Goal: Task Accomplishment & Management: Manage account settings

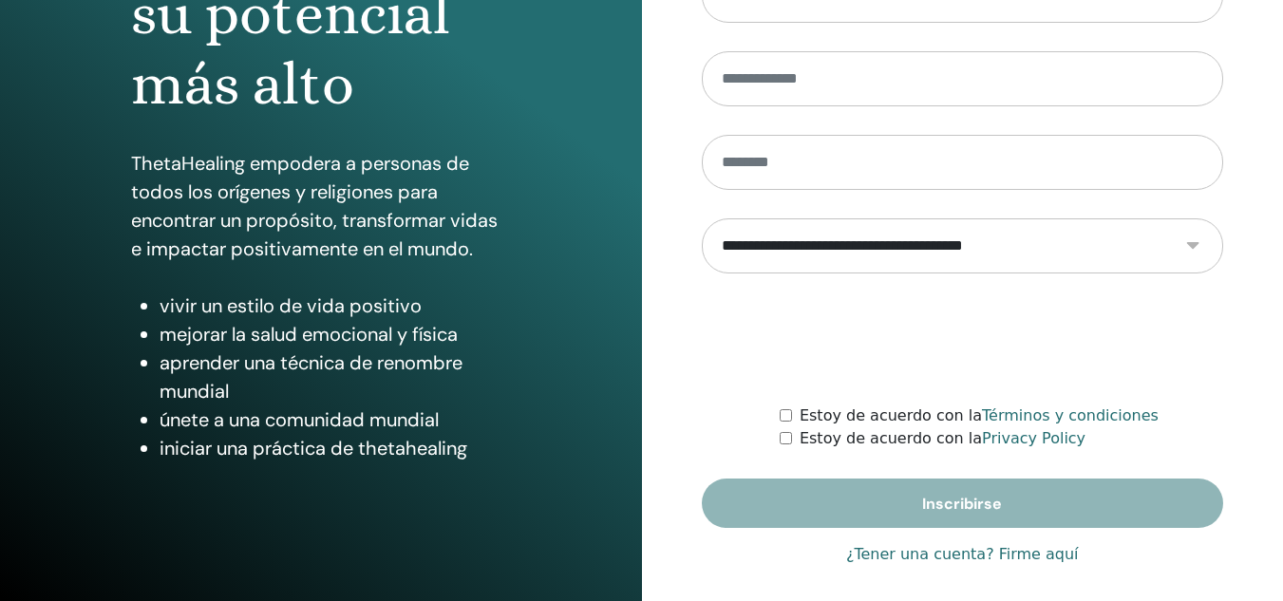
scroll to position [311, 0]
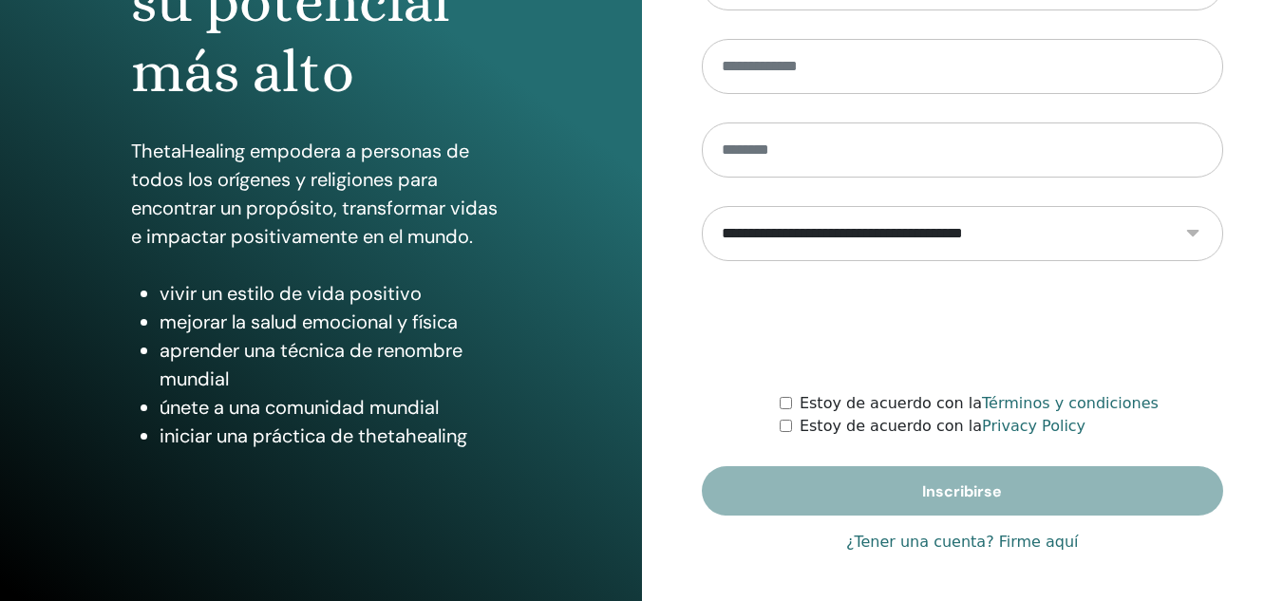
click at [933, 546] on link "¿Tener una cuenta? Firme aquí" at bounding box center [962, 542] width 233 height 23
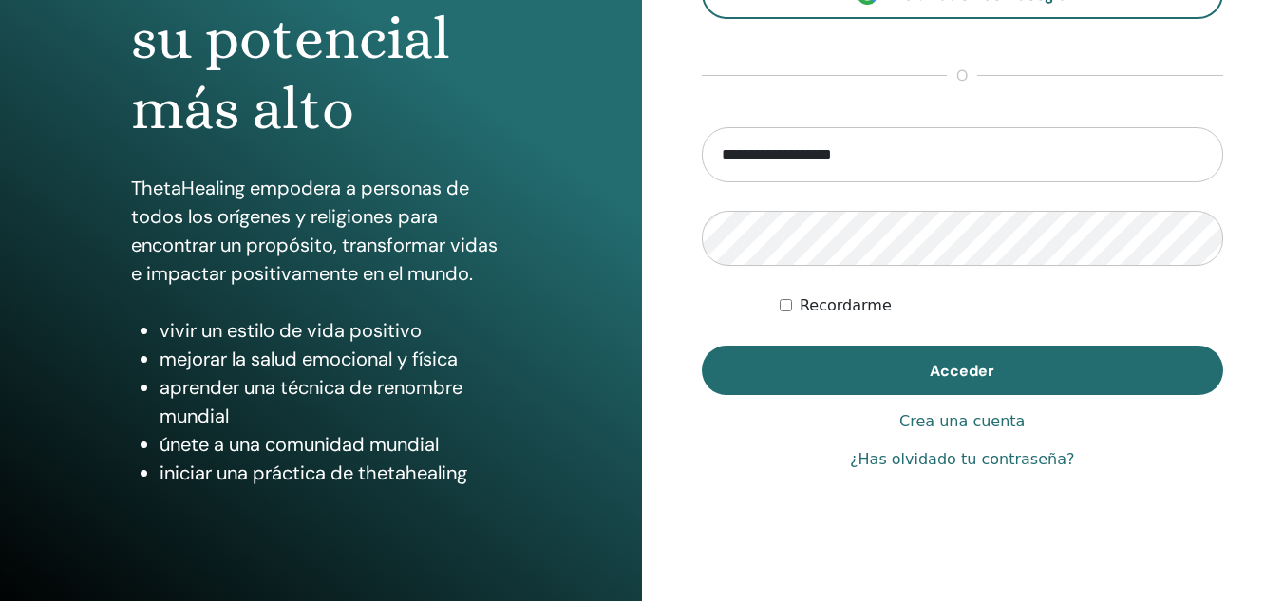
scroll to position [200, 0]
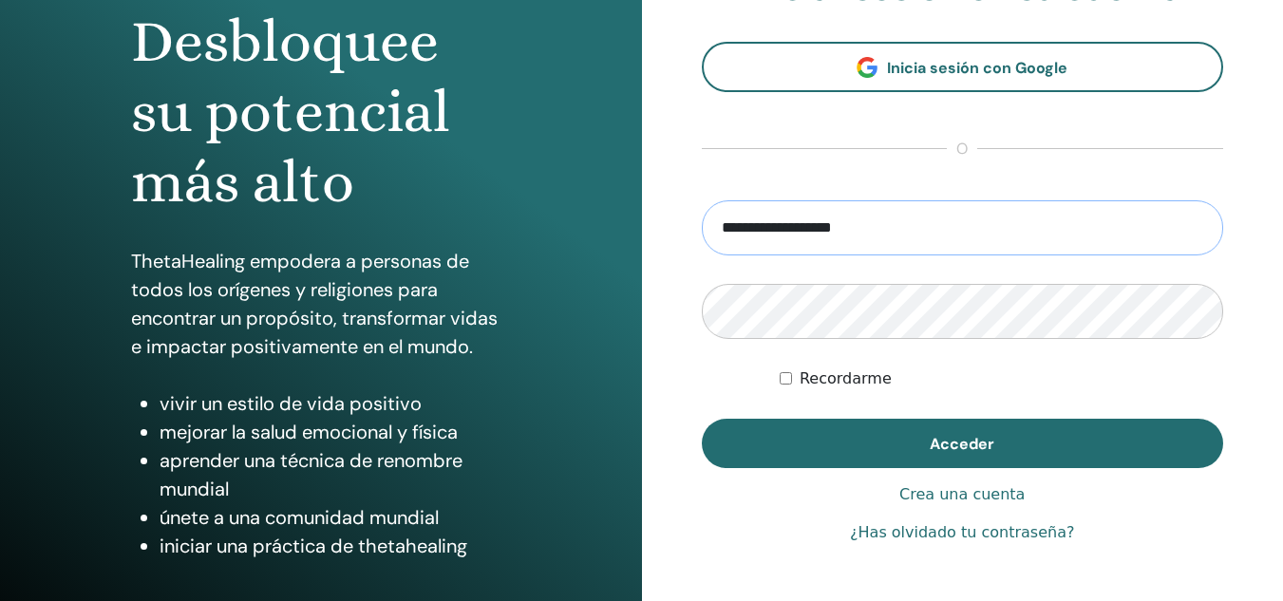
click at [895, 224] on input "**********" at bounding box center [963, 227] width 522 height 55
drag, startPoint x: 793, startPoint y: 227, endPoint x: 560, endPoint y: 236, distance: 232.9
click at [560, 236] on div "Desbloquee su potencial más alto ThetaHealing empodera a personas de todos los …" at bounding box center [641, 256] width 1283 height 912
click at [820, 224] on input "**********" at bounding box center [963, 227] width 522 height 55
type input "**********"
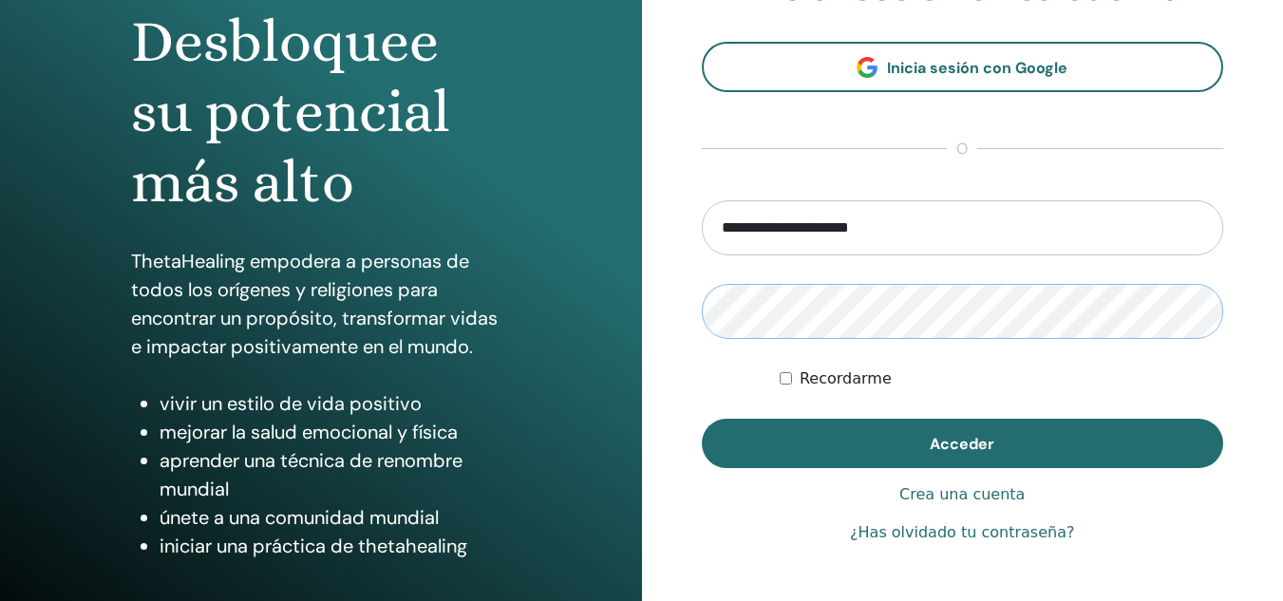
click at [638, 316] on div "Desbloquee su potencial más alto ThetaHealing empodera a personas de todos los …" at bounding box center [641, 256] width 1283 height 912
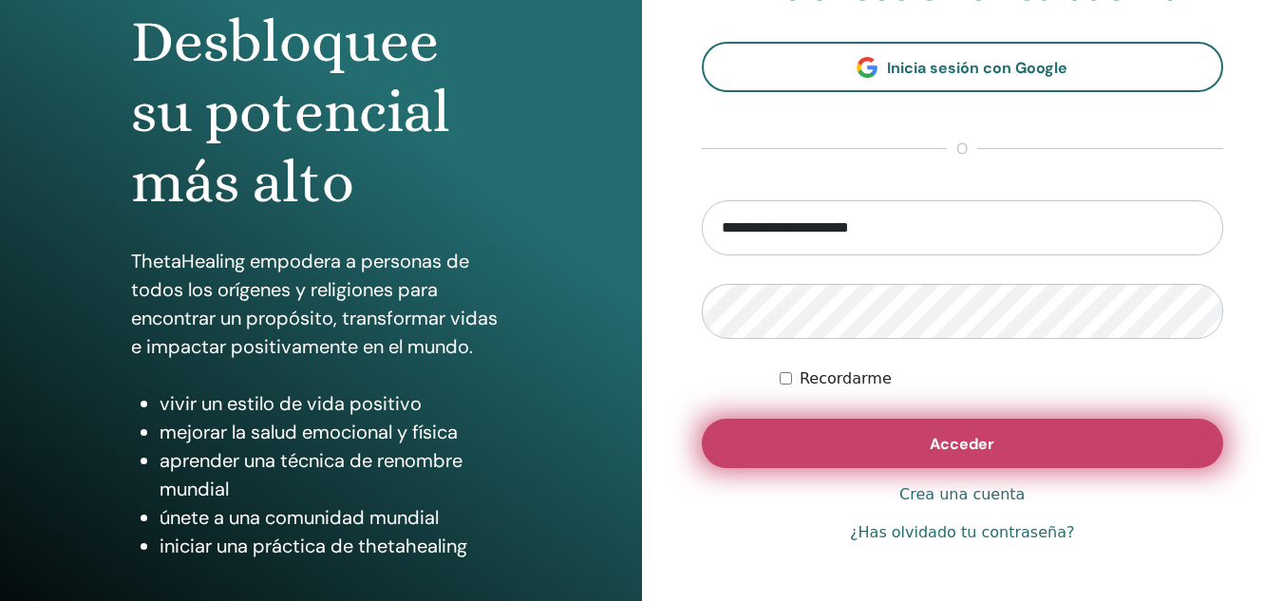
click at [1069, 430] on button "Acceder" at bounding box center [963, 443] width 522 height 49
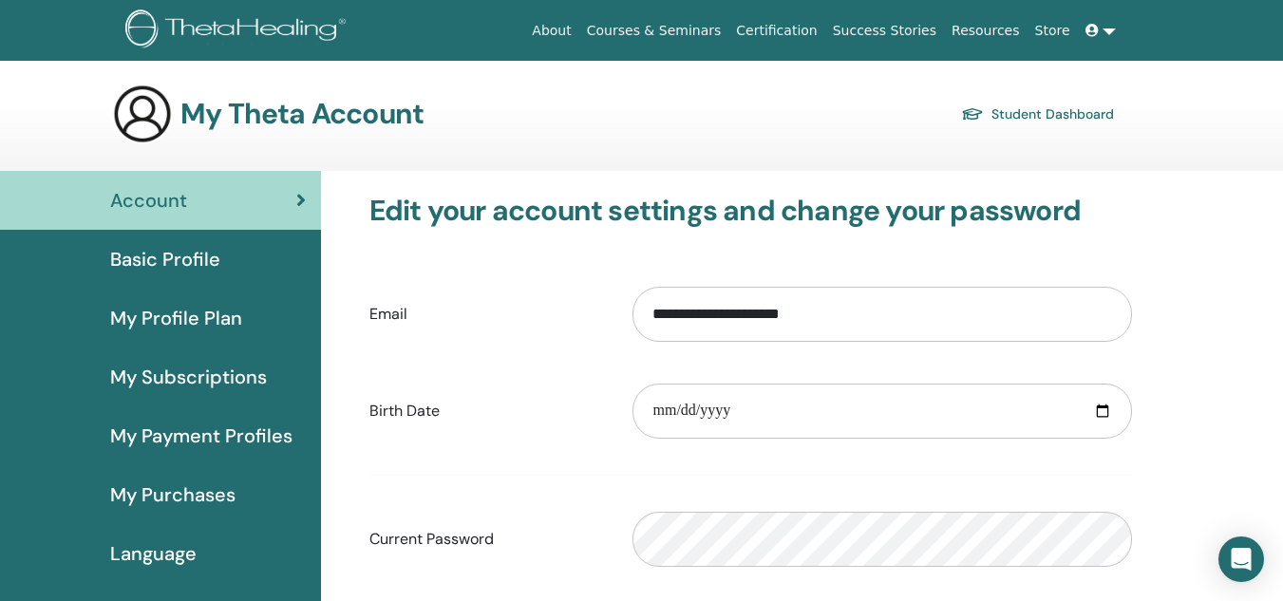
click at [209, 253] on span "Basic Profile" at bounding box center [165, 259] width 110 height 28
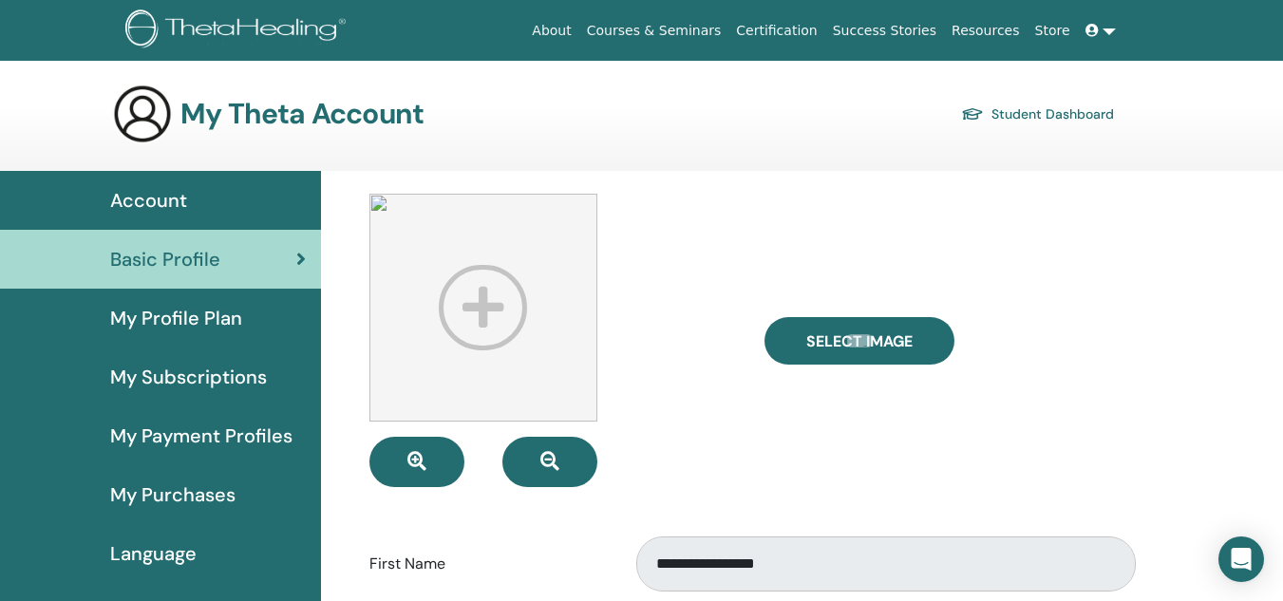
click at [1014, 110] on link "Student Dashboard" at bounding box center [1037, 114] width 153 height 27
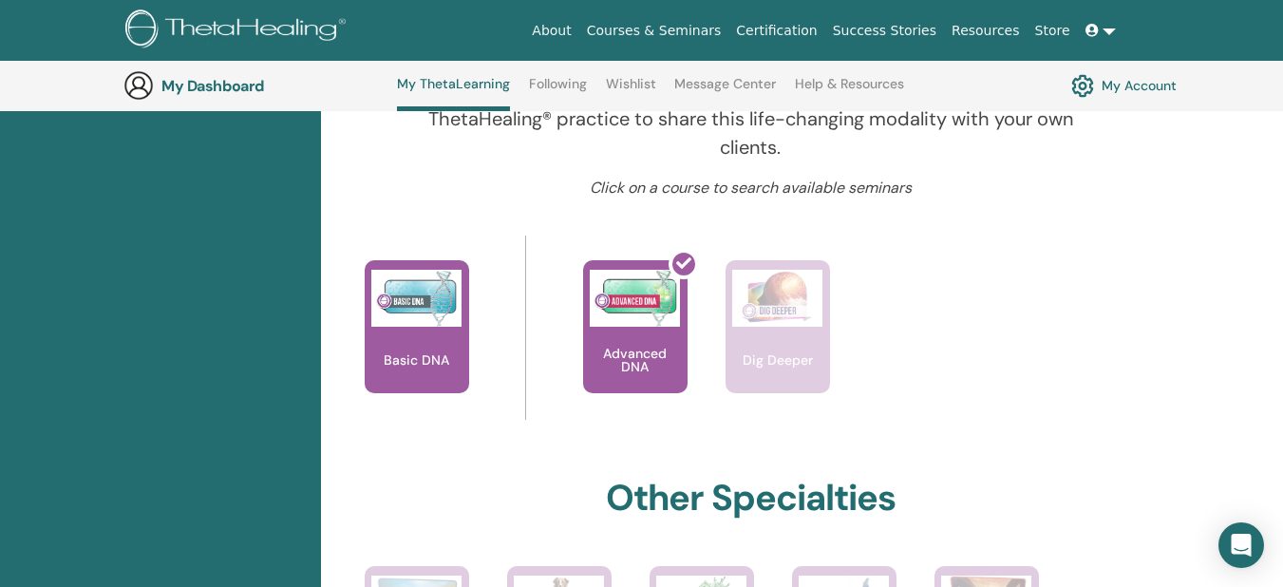
scroll to position [741, 0]
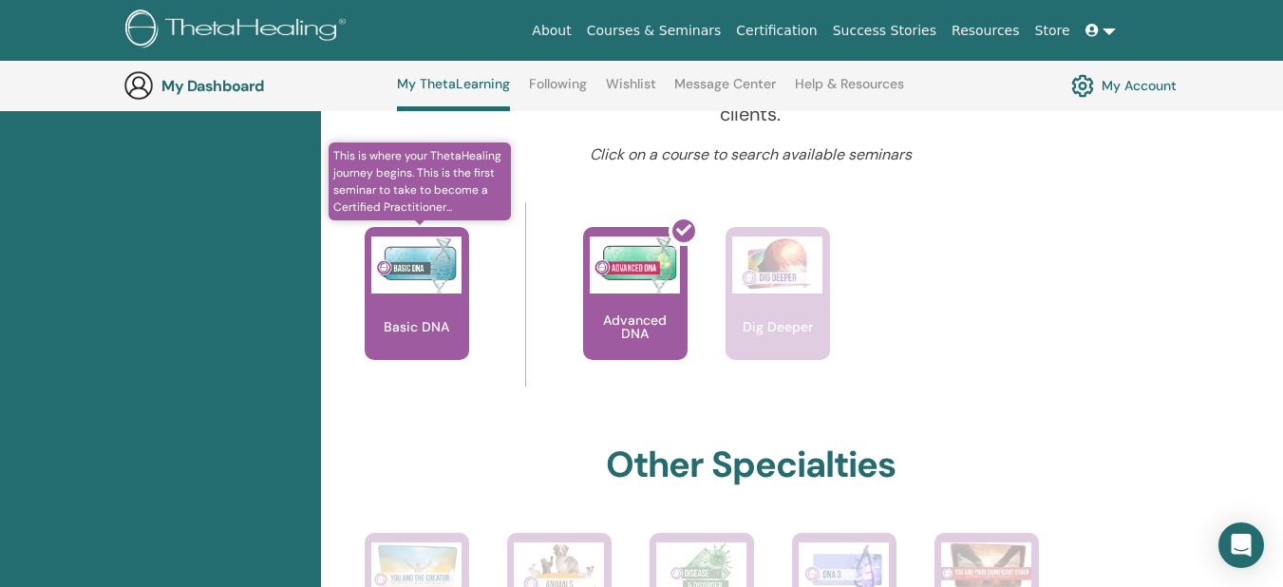
click at [418, 299] on div "Basic DNA" at bounding box center [417, 293] width 104 height 133
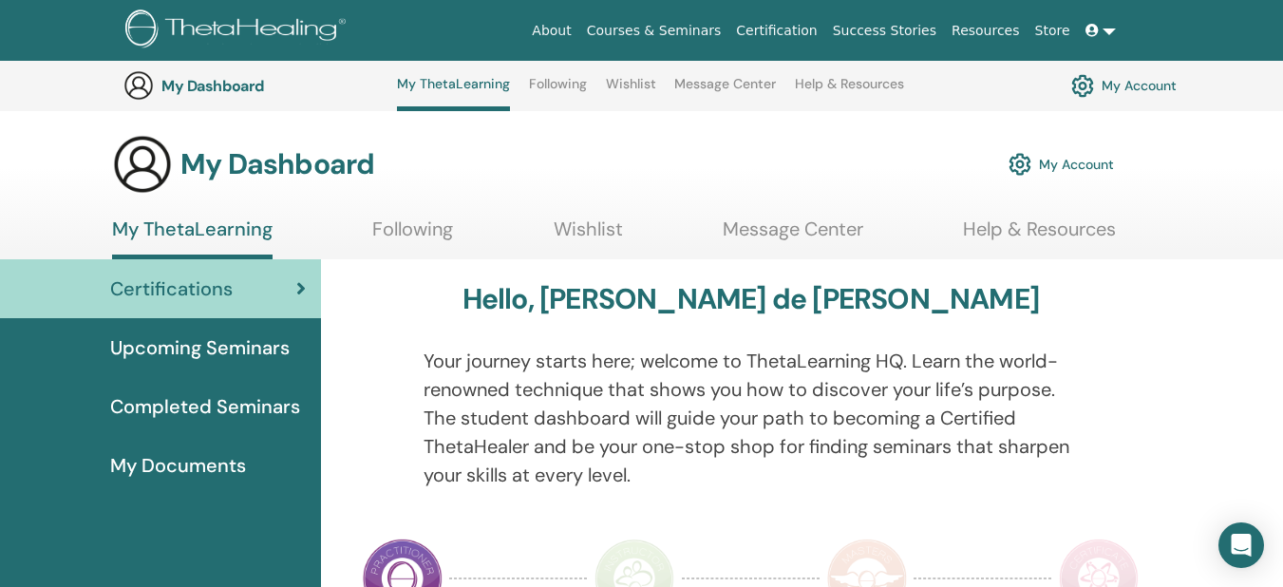
scroll to position [741, 0]
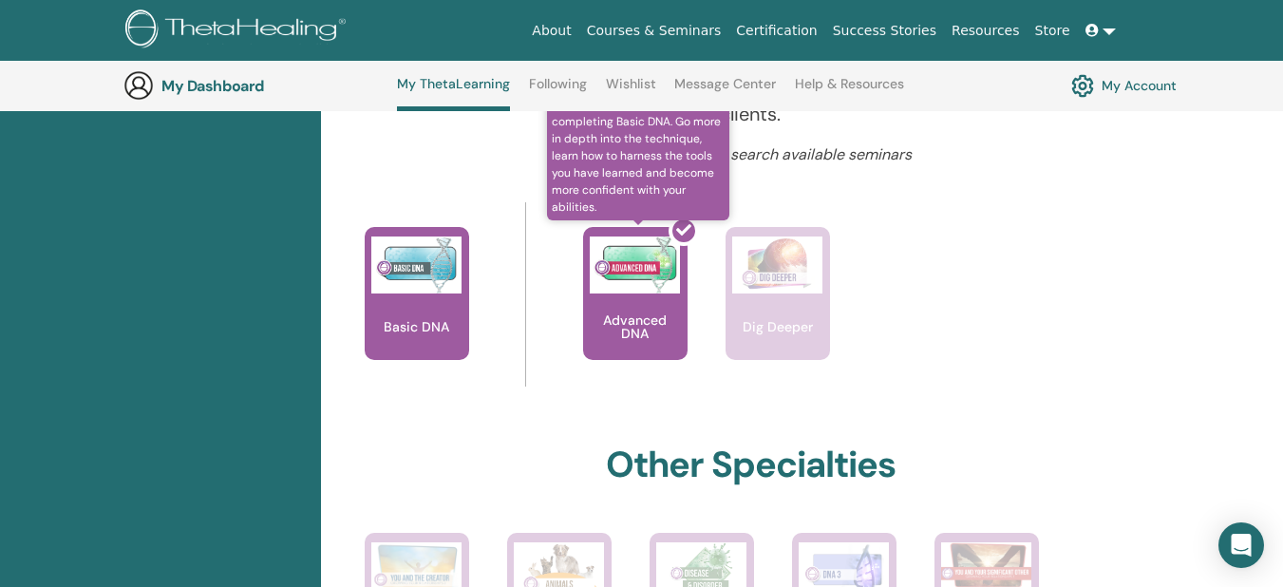
click at [654, 307] on div at bounding box center [647, 301] width 104 height 171
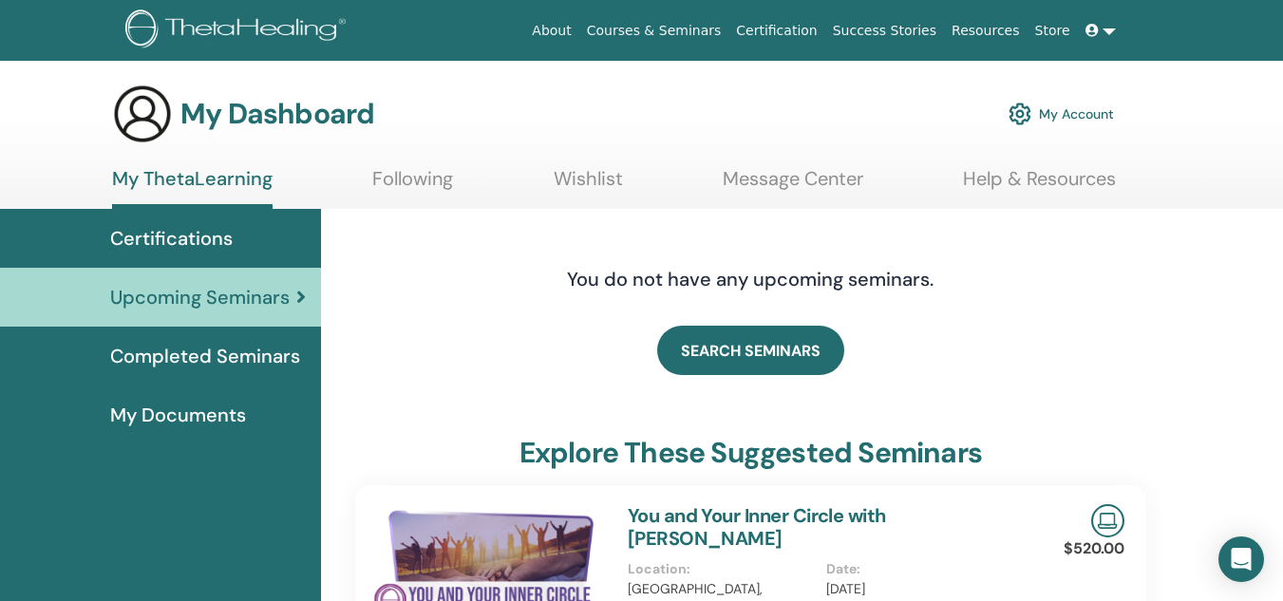
click at [1095, 123] on link "My Account" at bounding box center [1061, 114] width 105 height 42
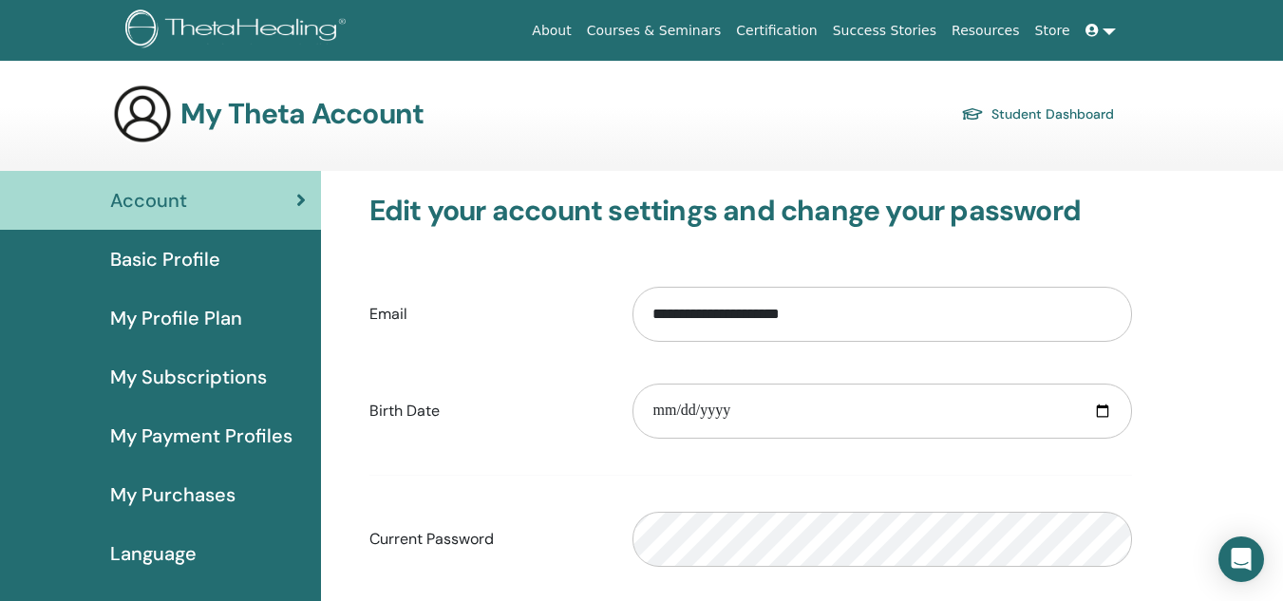
click at [1103, 22] on link at bounding box center [1101, 30] width 46 height 35
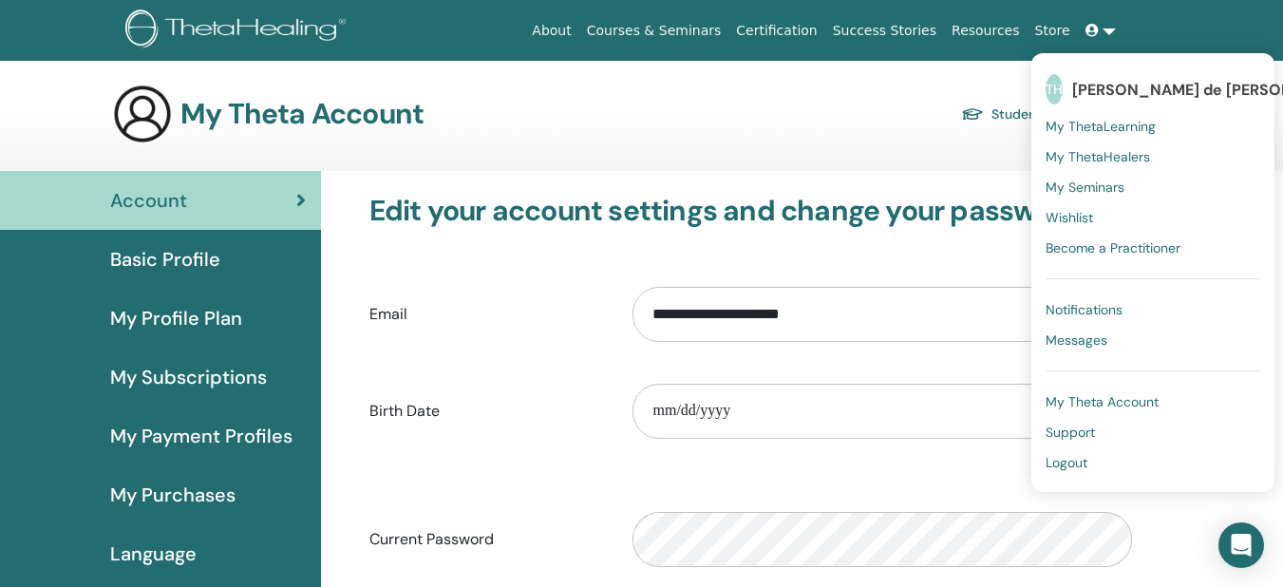
click at [1095, 347] on span "Messages" at bounding box center [1077, 340] width 62 height 17
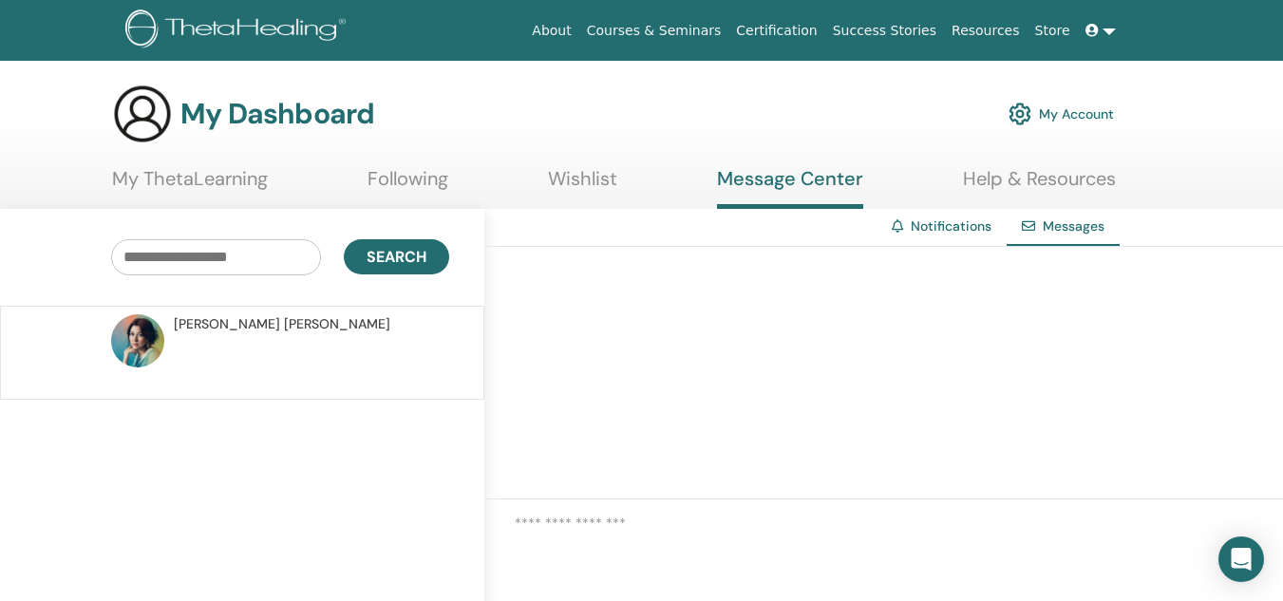
click at [288, 326] on span "Karla Paola Rochin del Rincón" at bounding box center [282, 324] width 217 height 20
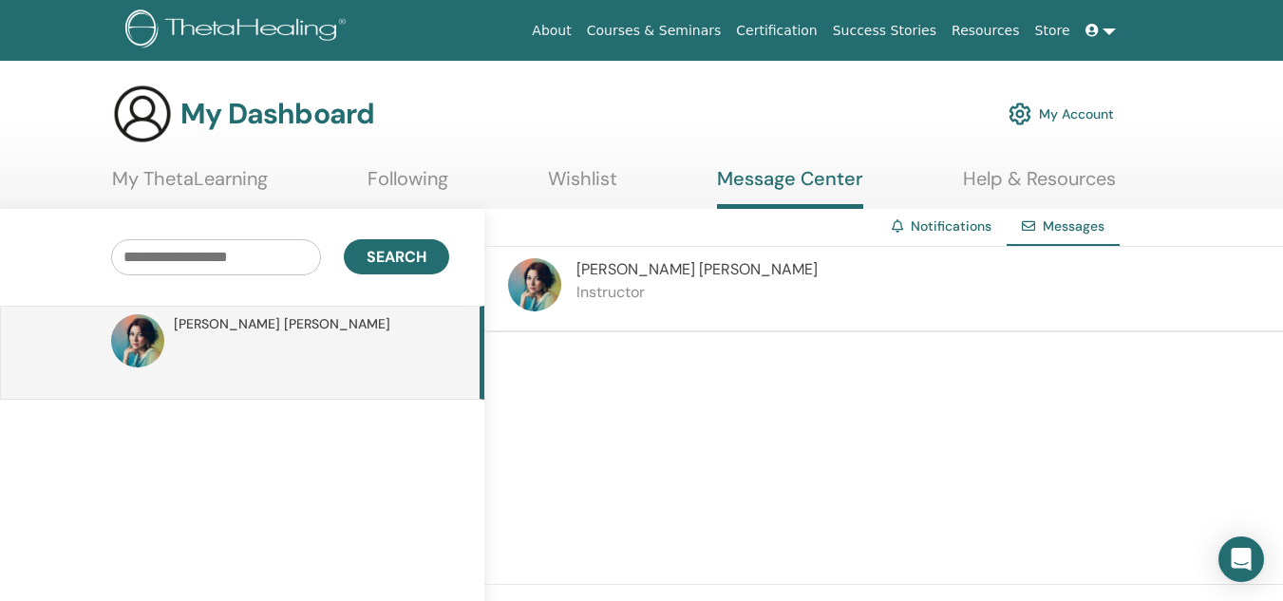
click at [659, 267] on span "Karla Paola Rochin del Rincón" at bounding box center [697, 269] width 241 height 20
click at [812, 186] on link "Message Center" at bounding box center [790, 188] width 146 height 42
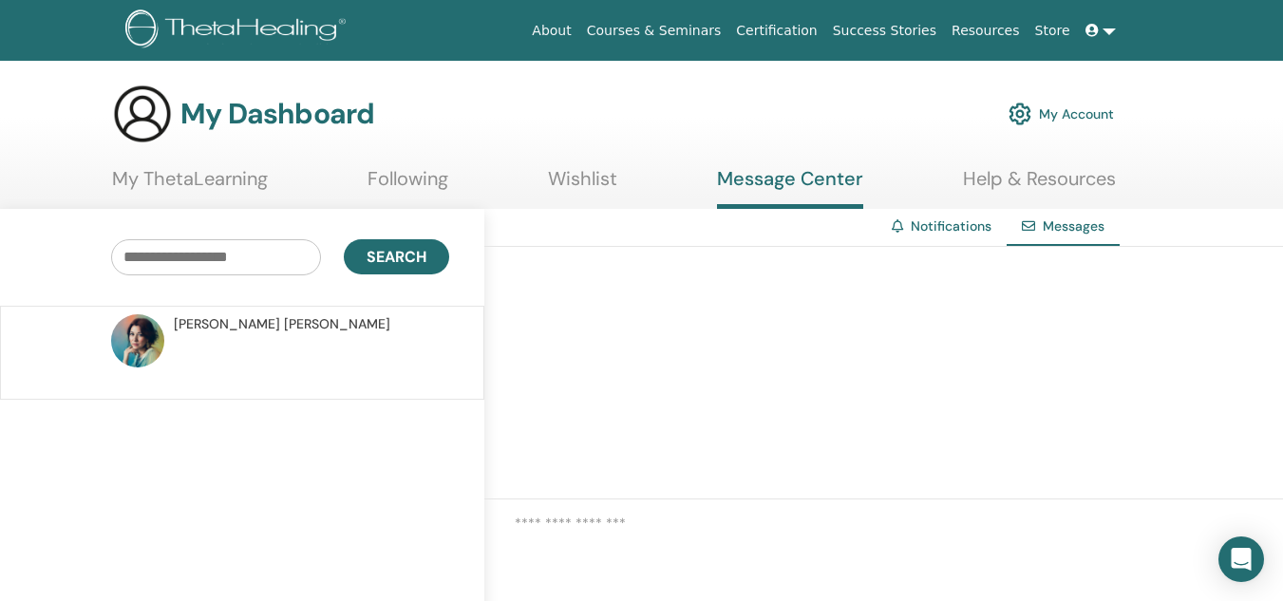
click at [221, 180] on link "My ThetaLearning" at bounding box center [190, 185] width 156 height 37
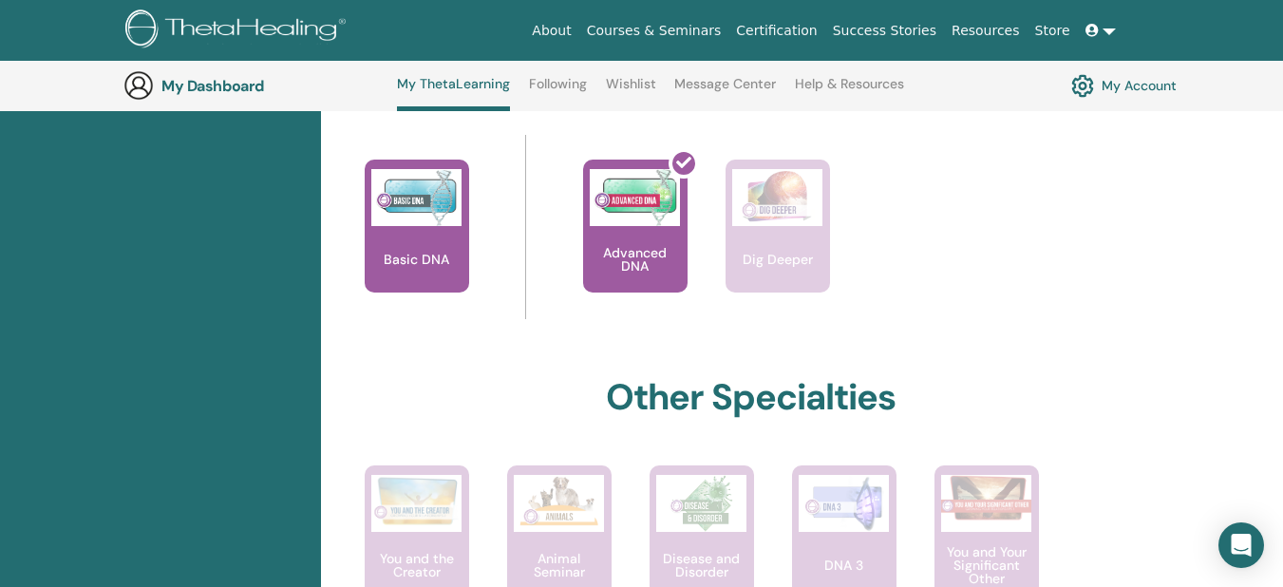
scroll to position [813, 0]
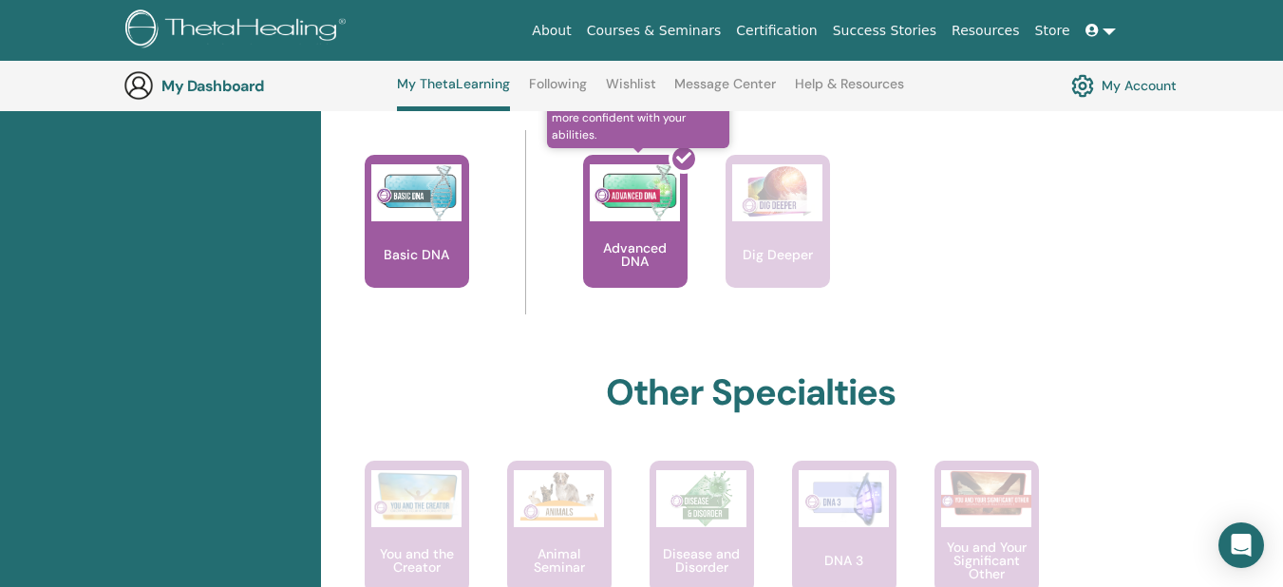
click at [632, 221] on div at bounding box center [647, 228] width 104 height 171
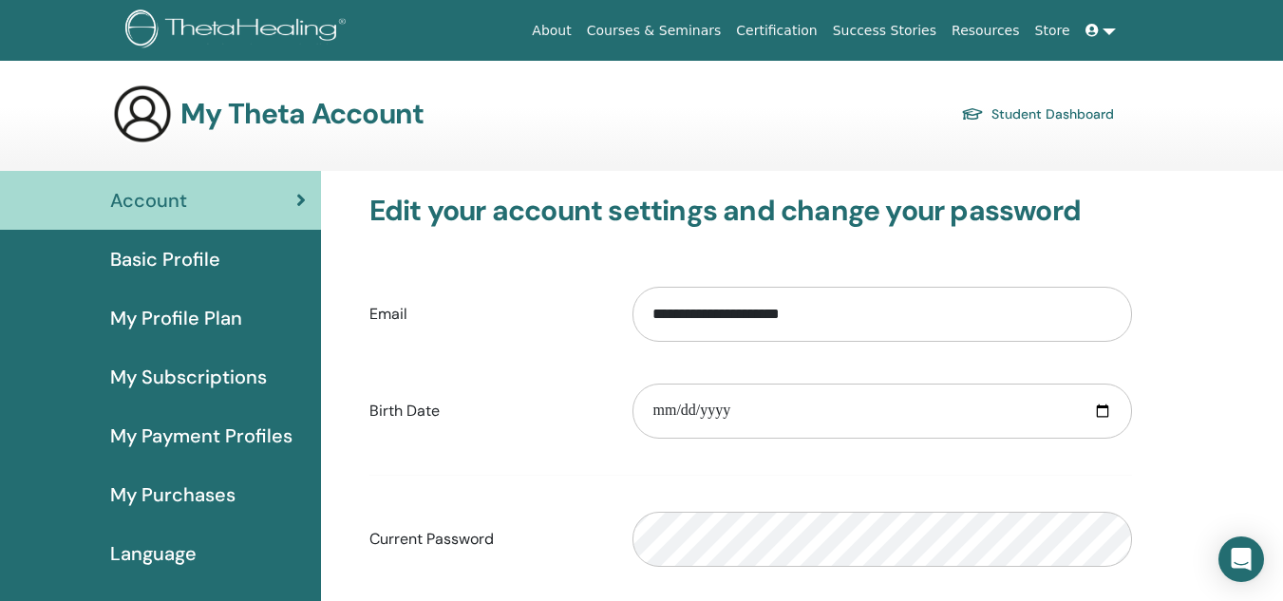
click at [176, 554] on span "Language" at bounding box center [153, 554] width 86 height 28
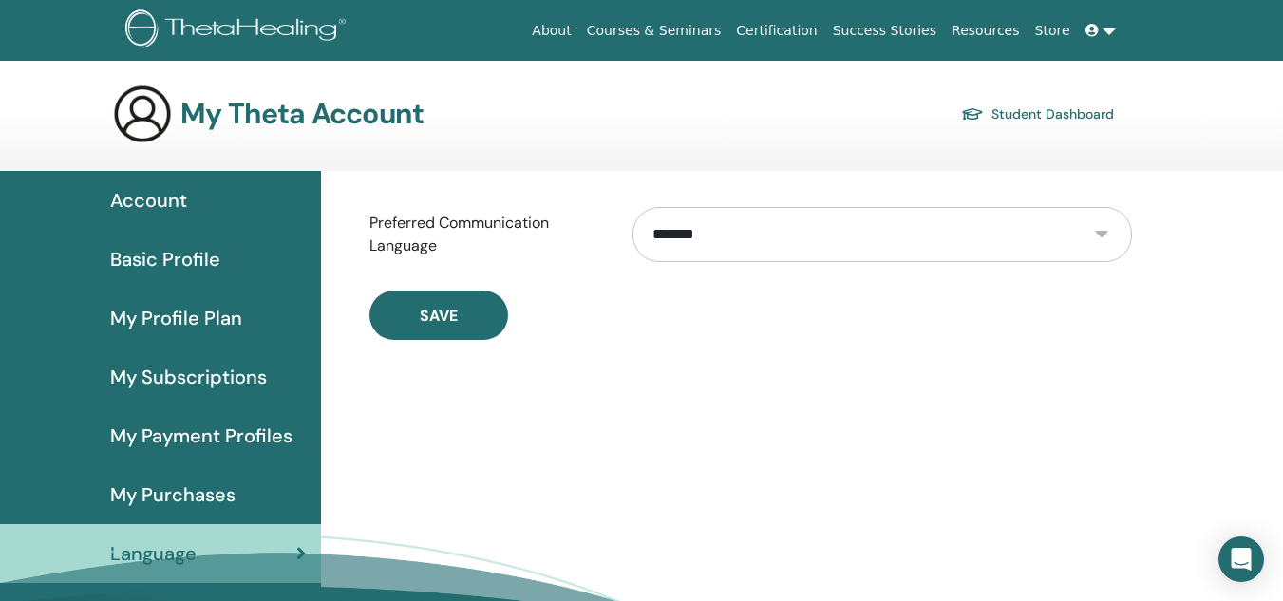
click at [1106, 230] on select "**********" at bounding box center [883, 234] width 500 height 55
select select "***"
click at [633, 207] on select "**********" at bounding box center [883, 234] width 500 height 55
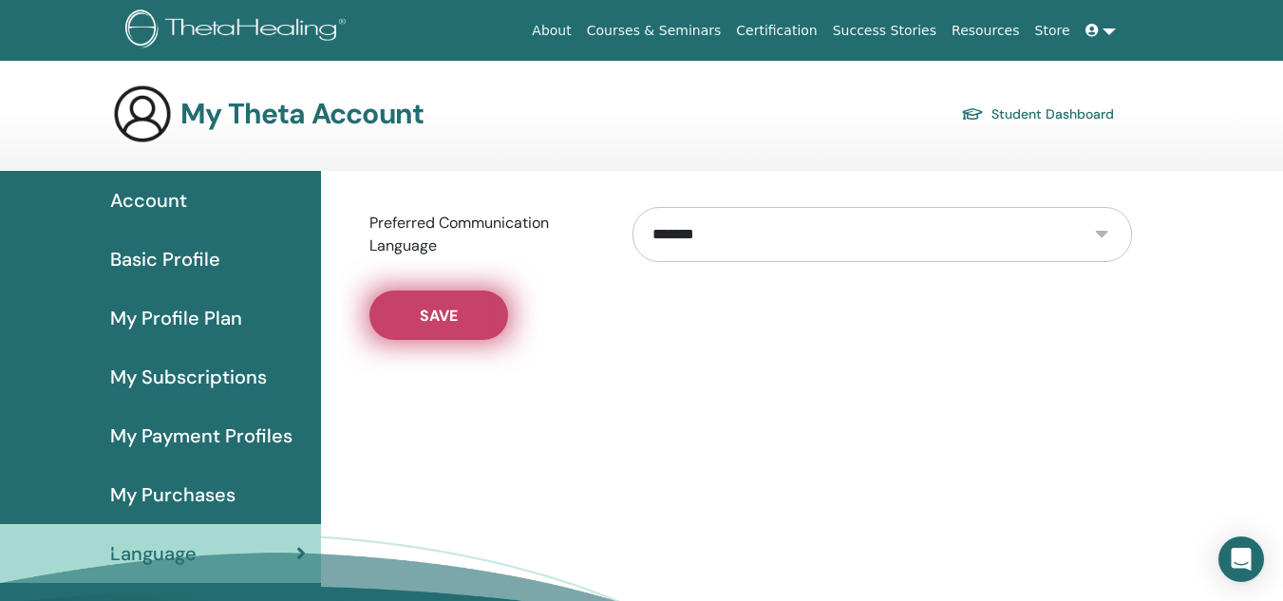
click at [433, 332] on button "Save" at bounding box center [439, 315] width 139 height 49
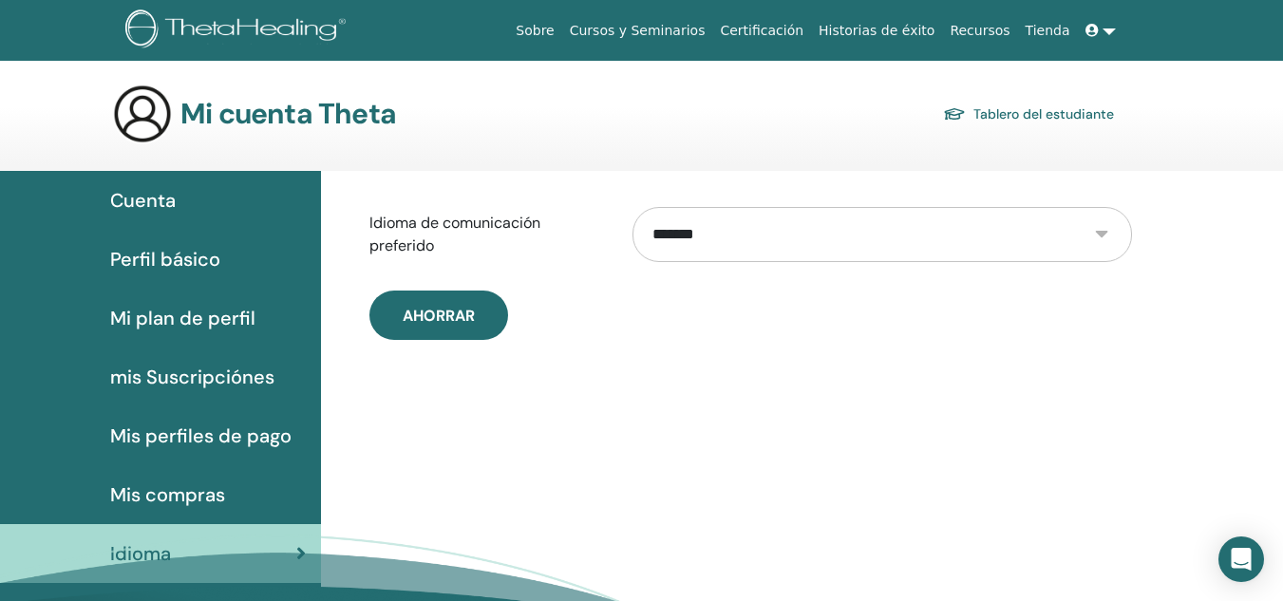
click at [1103, 28] on link at bounding box center [1101, 30] width 46 height 35
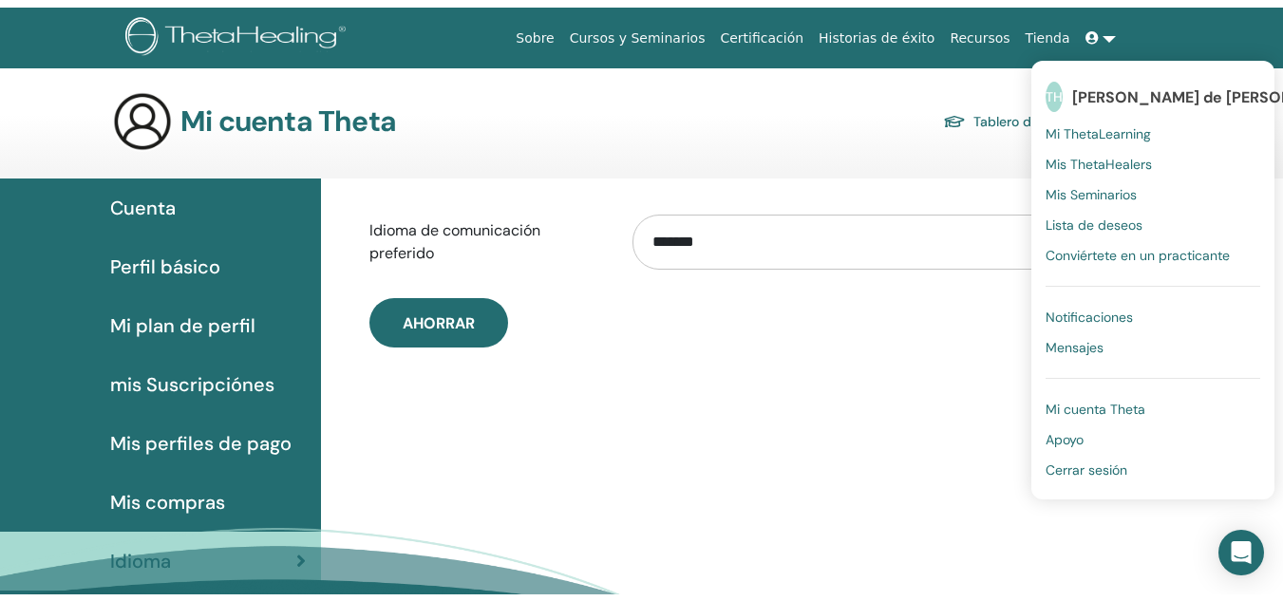
scroll to position [28, 0]
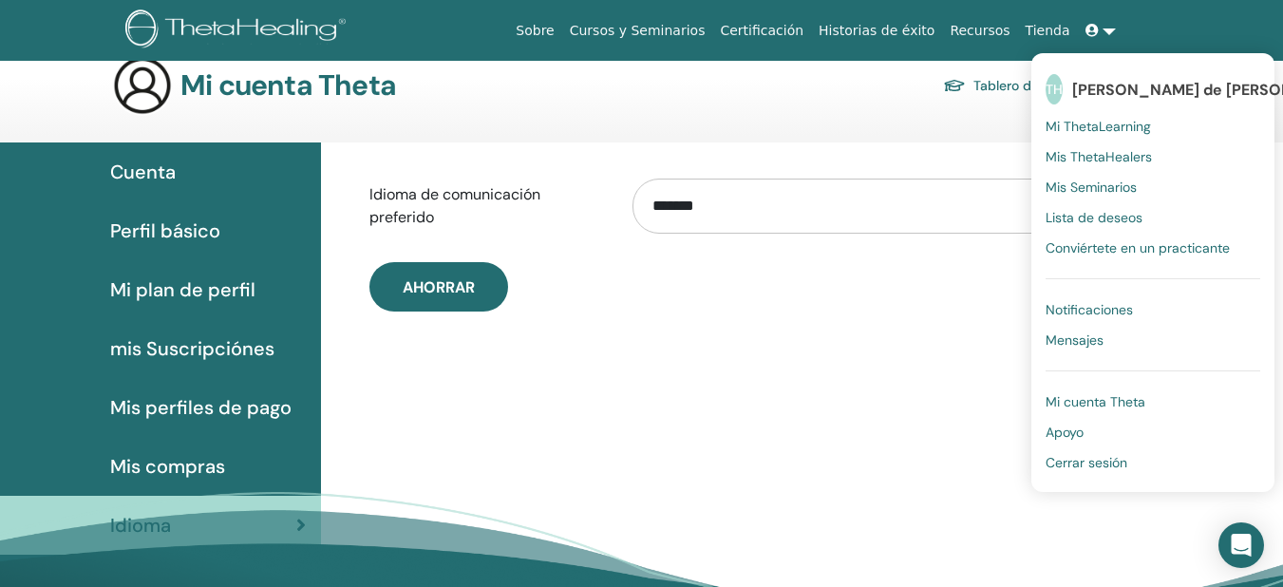
click at [1122, 126] on span "Mi ThetaLearning" at bounding box center [1098, 126] width 105 height 17
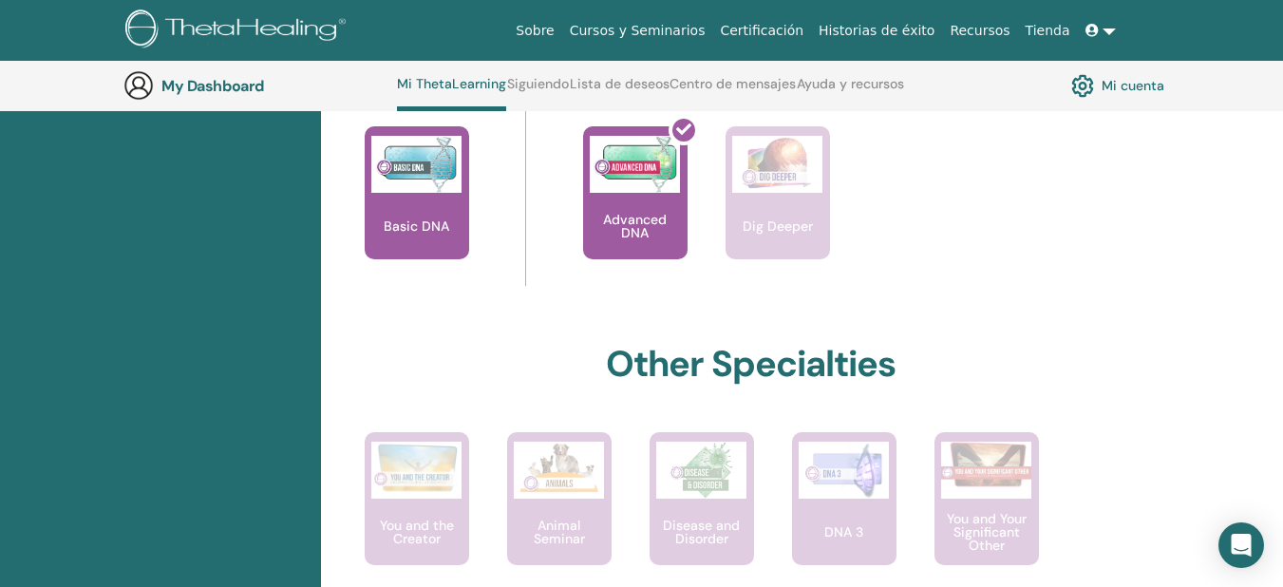
scroll to position [846, 0]
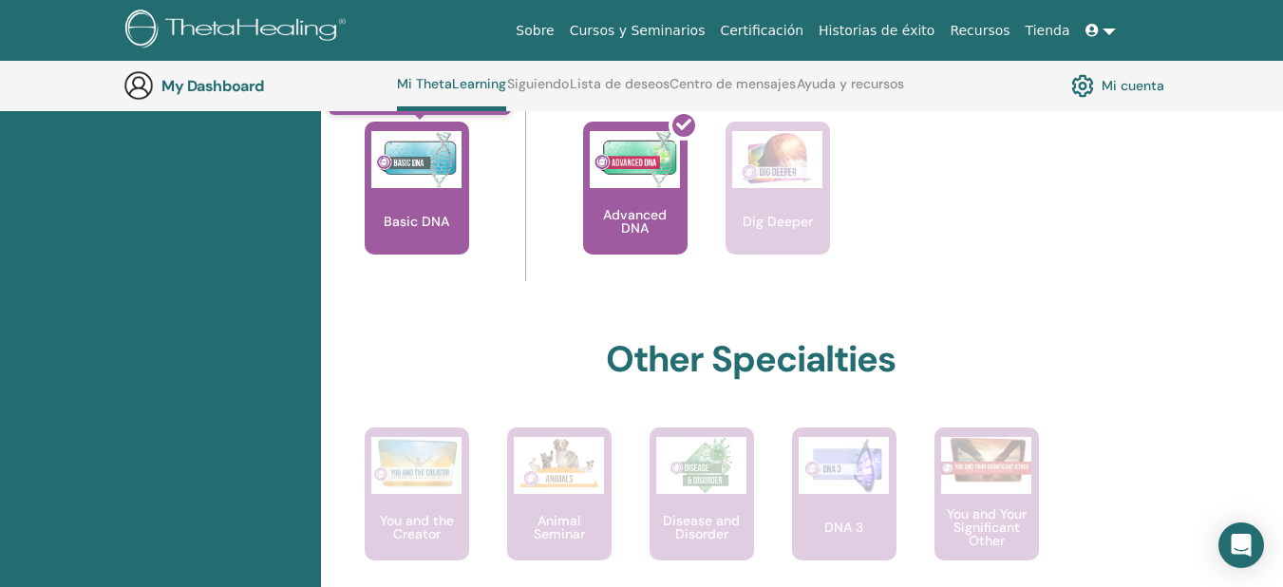
click at [407, 179] on img at bounding box center [416, 159] width 90 height 57
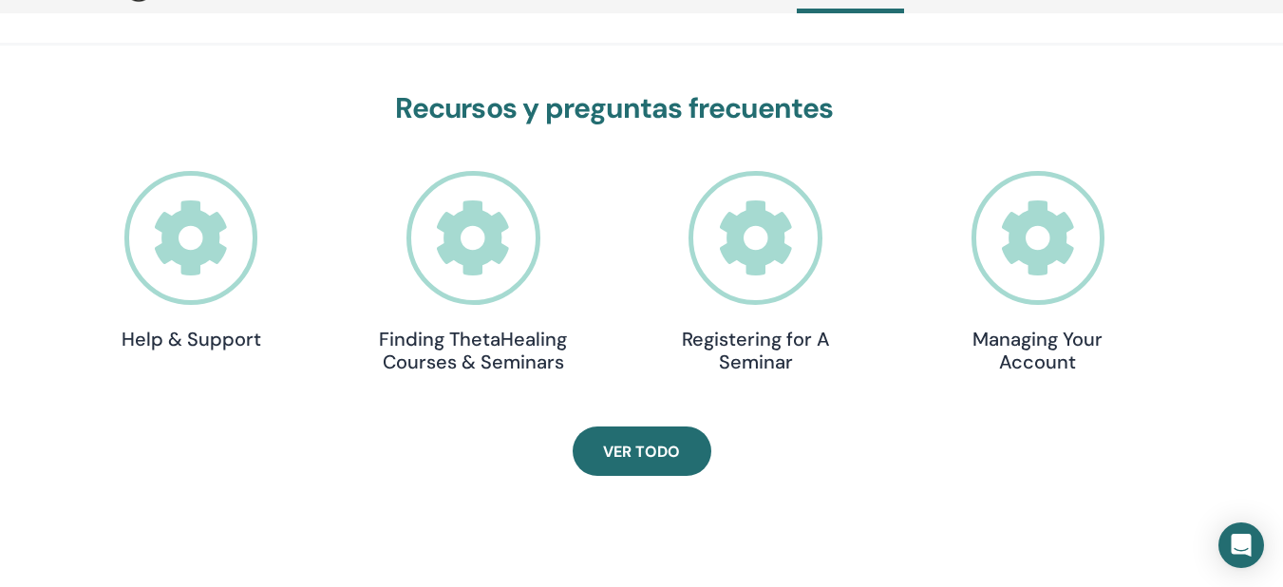
scroll to position [584, 0]
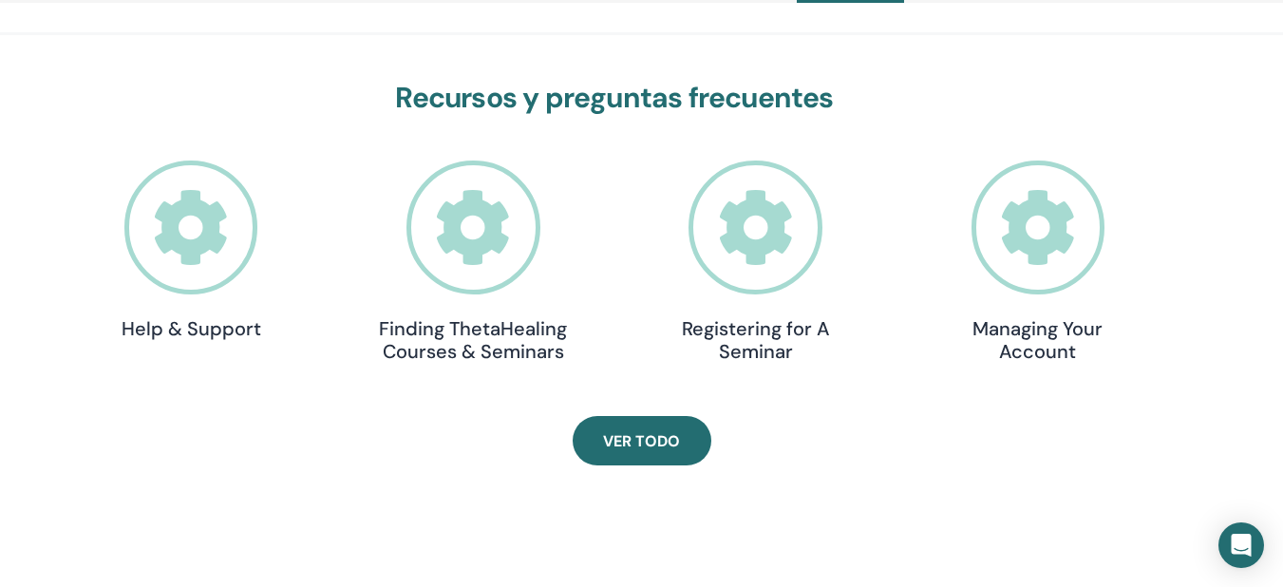
click at [180, 247] on icon at bounding box center [191, 228] width 134 height 134
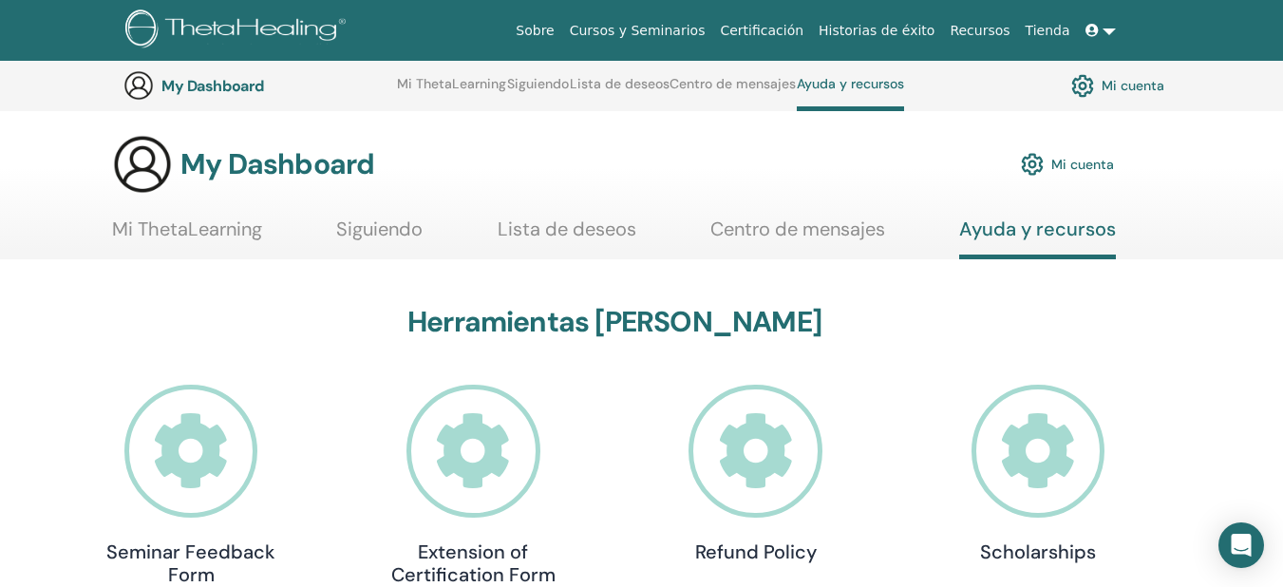
scroll to position [585, 0]
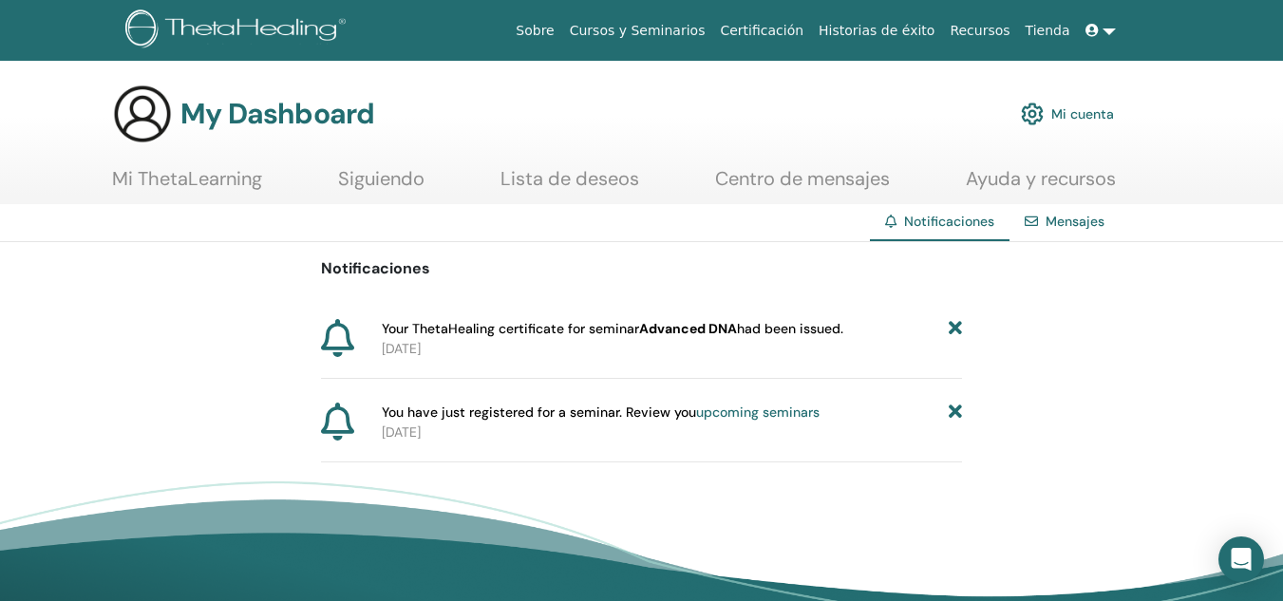
drag, startPoint x: 384, startPoint y: 328, endPoint x: 896, endPoint y: 335, distance: 512.1
click at [896, 335] on div "Your ThetaHealing certificate for seminar Advanced DNA had been issued." at bounding box center [672, 329] width 580 height 20
copy span "Your ThetaHealing certificate for seminar Advanced DNA had been issued."
click at [514, 350] on p "[DATE]" at bounding box center [672, 349] width 580 height 20
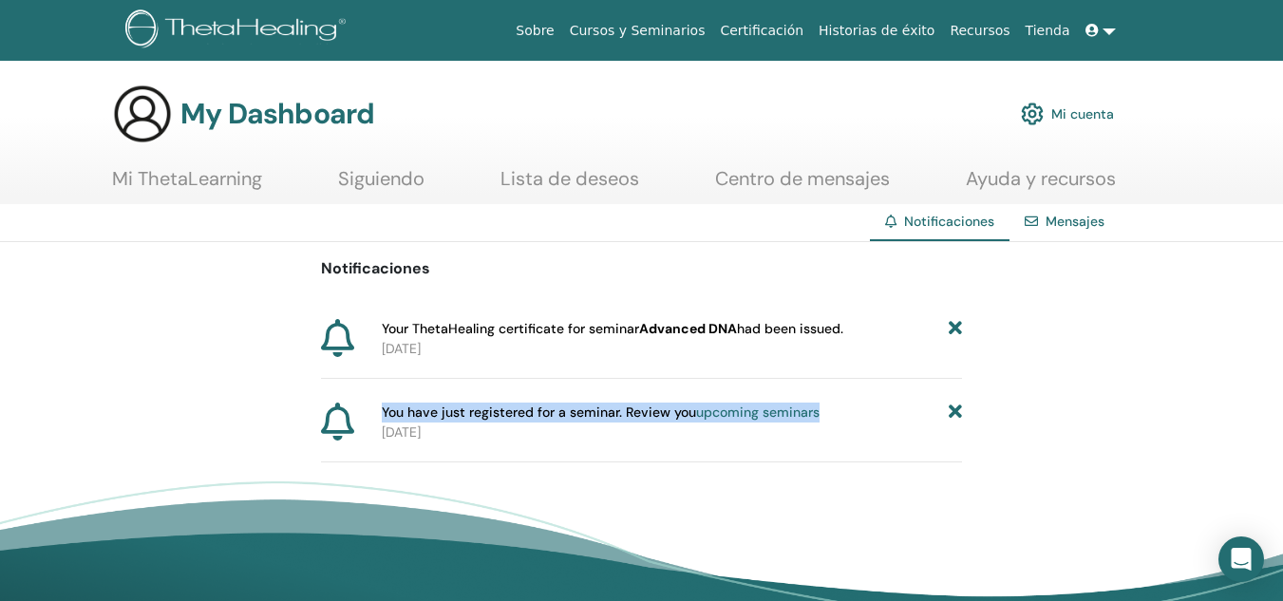
drag, startPoint x: 377, startPoint y: 409, endPoint x: 862, endPoint y: 407, distance: 484.5
click at [862, 407] on div "You have just registered for a seminar. Review you upcoming seminars [DATE]" at bounding box center [668, 423] width 588 height 40
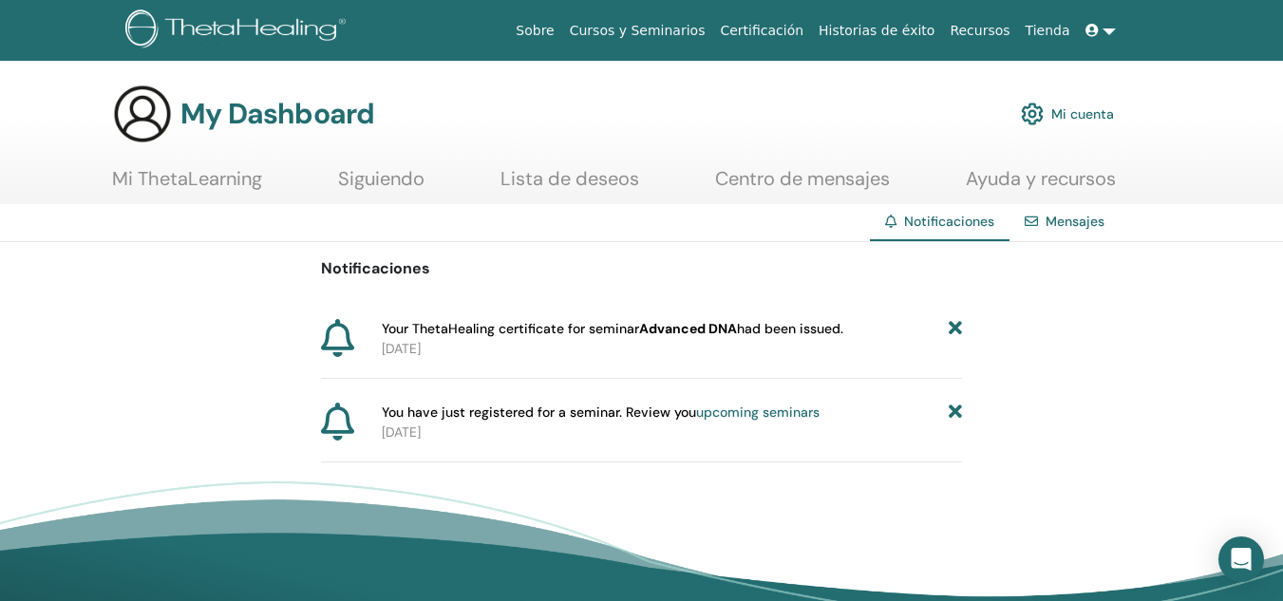
drag, startPoint x: 771, startPoint y: 419, endPoint x: 439, endPoint y: 424, distance: 332.5
click at [439, 424] on p "[DATE]" at bounding box center [672, 433] width 580 height 20
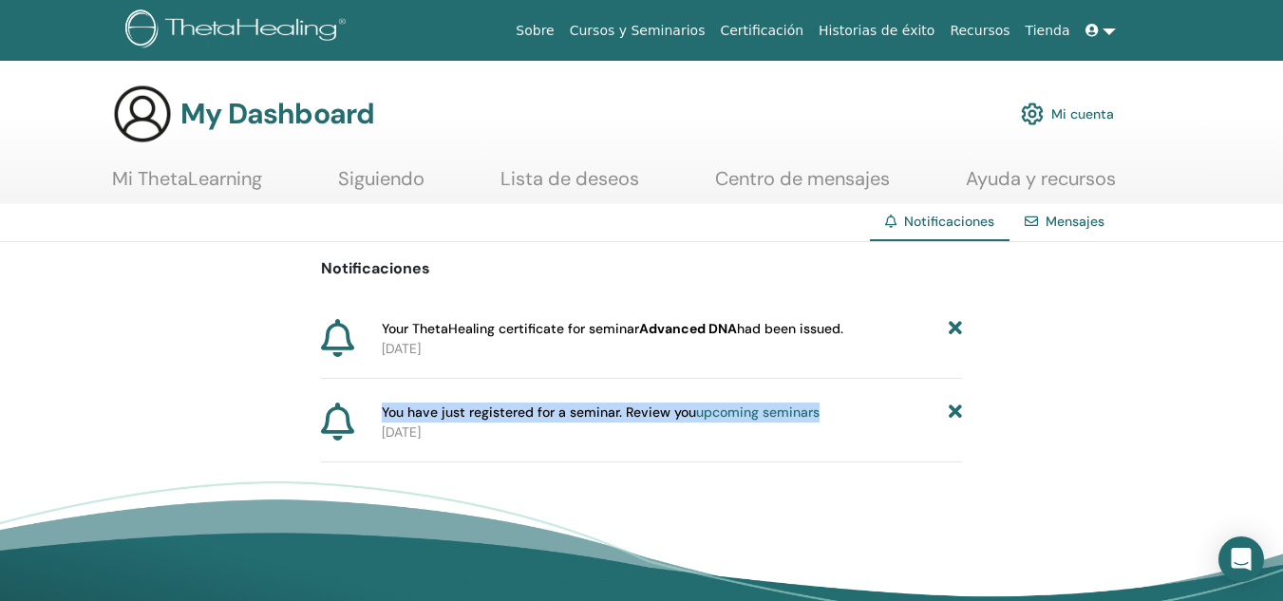
drag, startPoint x: 384, startPoint y: 412, endPoint x: 921, endPoint y: 415, distance: 536.7
click at [921, 415] on div "You have just registered for a seminar. Review you upcoming seminars" at bounding box center [672, 413] width 580 height 20
drag, startPoint x: 774, startPoint y: 407, endPoint x: 857, endPoint y: 416, distance: 83.2
click at [857, 416] on div "You have just registered for a seminar. Review you upcoming seminars" at bounding box center [672, 413] width 580 height 20
drag, startPoint x: 857, startPoint y: 416, endPoint x: 381, endPoint y: 401, distance: 476.2
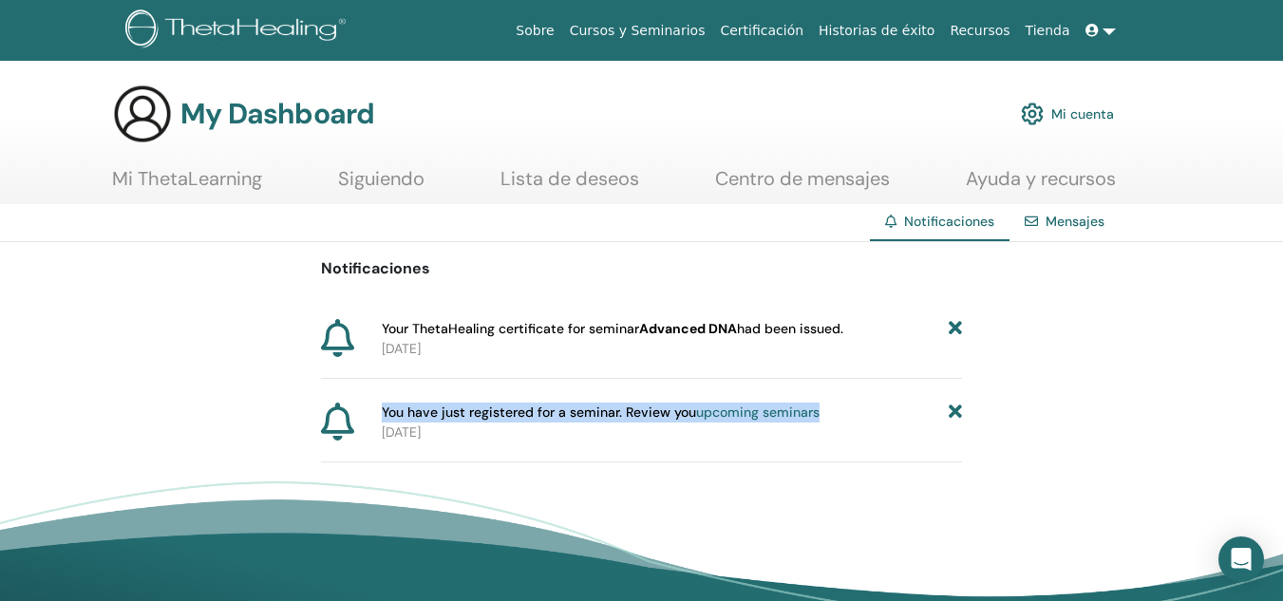
click at [381, 401] on div "Notificaciones Your ThetaHealing certificate for seminar Advanced DNA had been …" at bounding box center [642, 352] width 642 height 220
copy span "You have just registered for a seminar. Review you upcoming seminars"
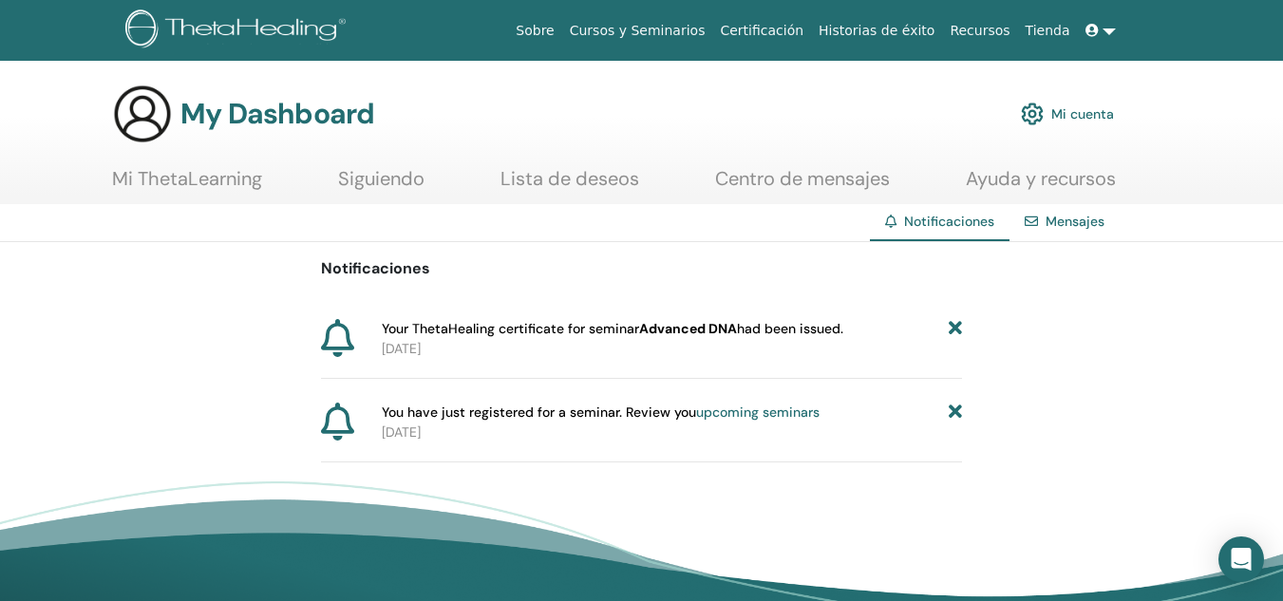
click at [1111, 333] on div "Notificaciones Your ThetaHealing certificate for seminar Advanced DNA had been …" at bounding box center [641, 352] width 1283 height 220
click at [228, 187] on link "Mi ThetaLearning" at bounding box center [187, 185] width 150 height 37
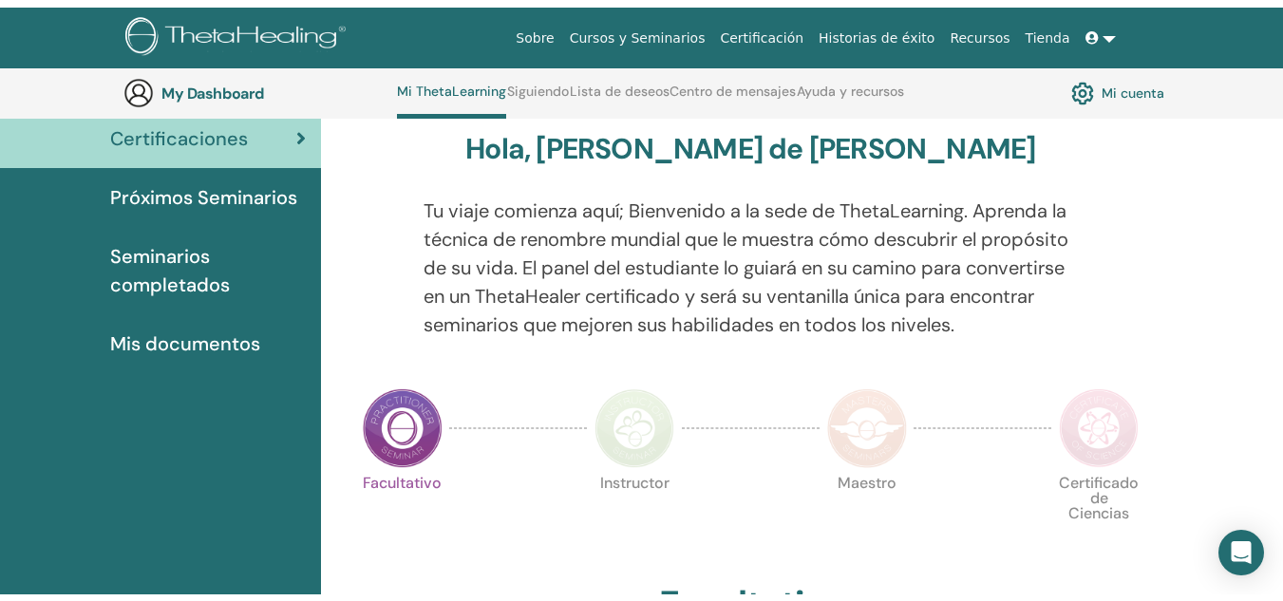
scroll to position [68, 0]
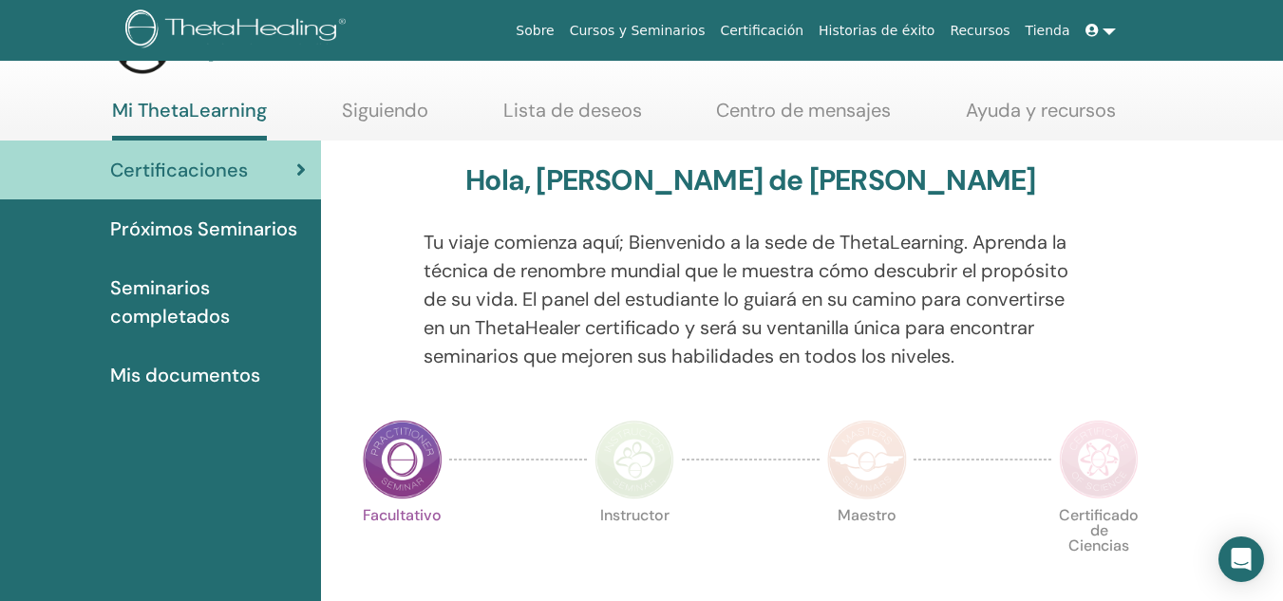
click at [187, 375] on span "Mis documentos" at bounding box center [185, 375] width 150 height 28
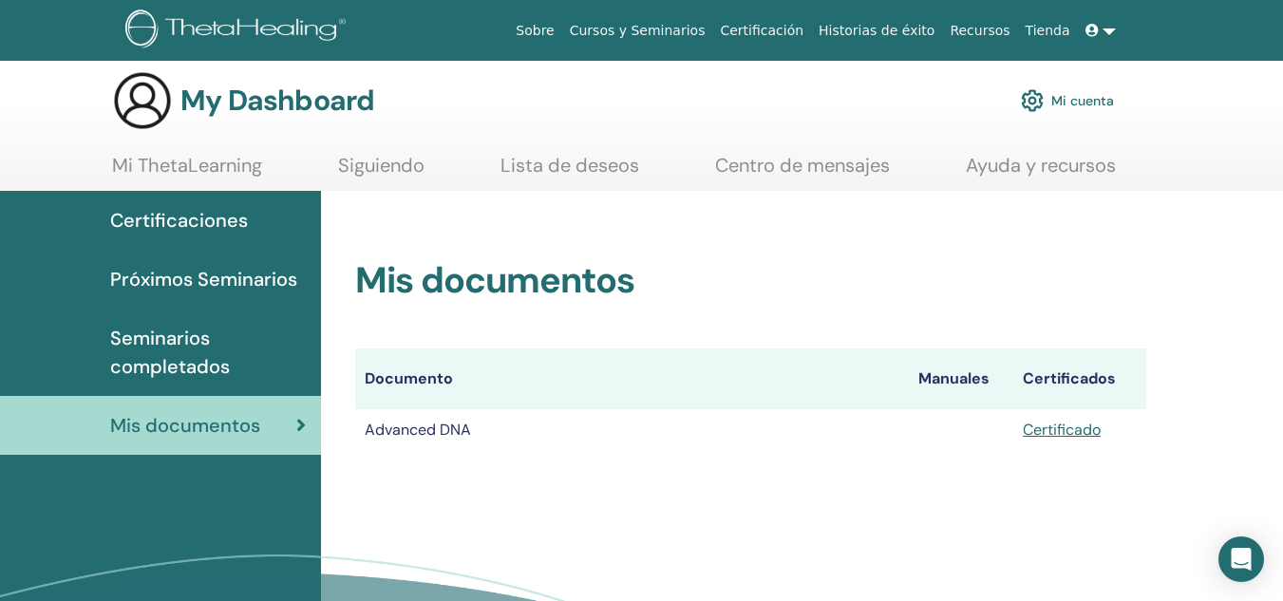
scroll to position [39, 0]
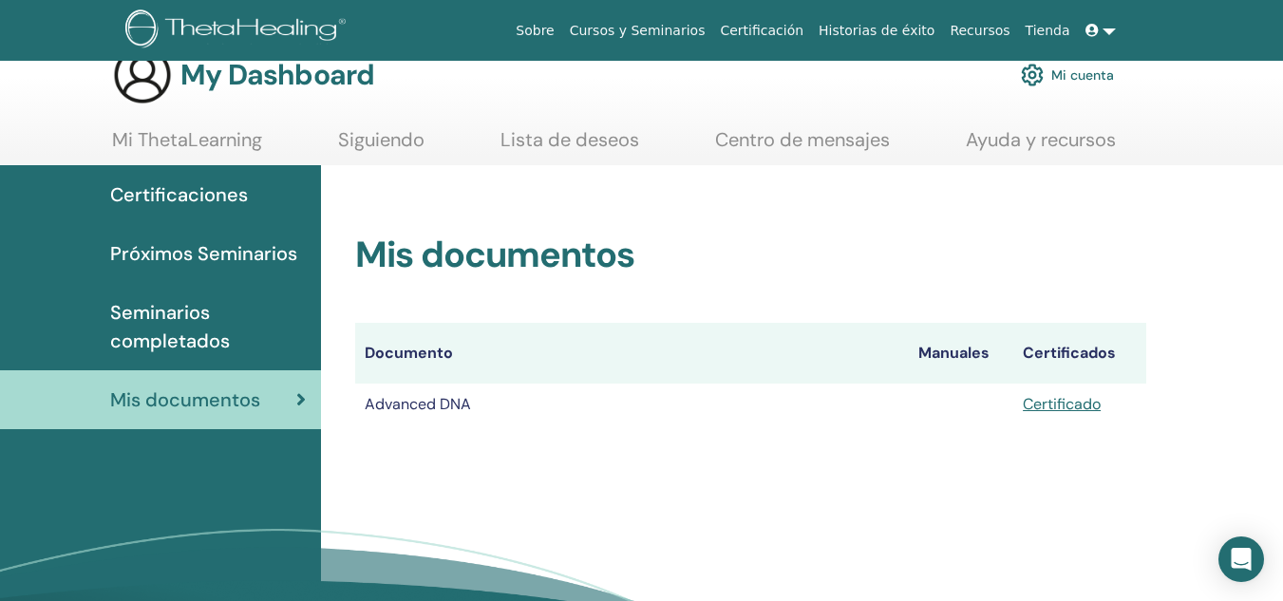
click at [1054, 140] on link "Ayuda y recursos" at bounding box center [1041, 146] width 150 height 37
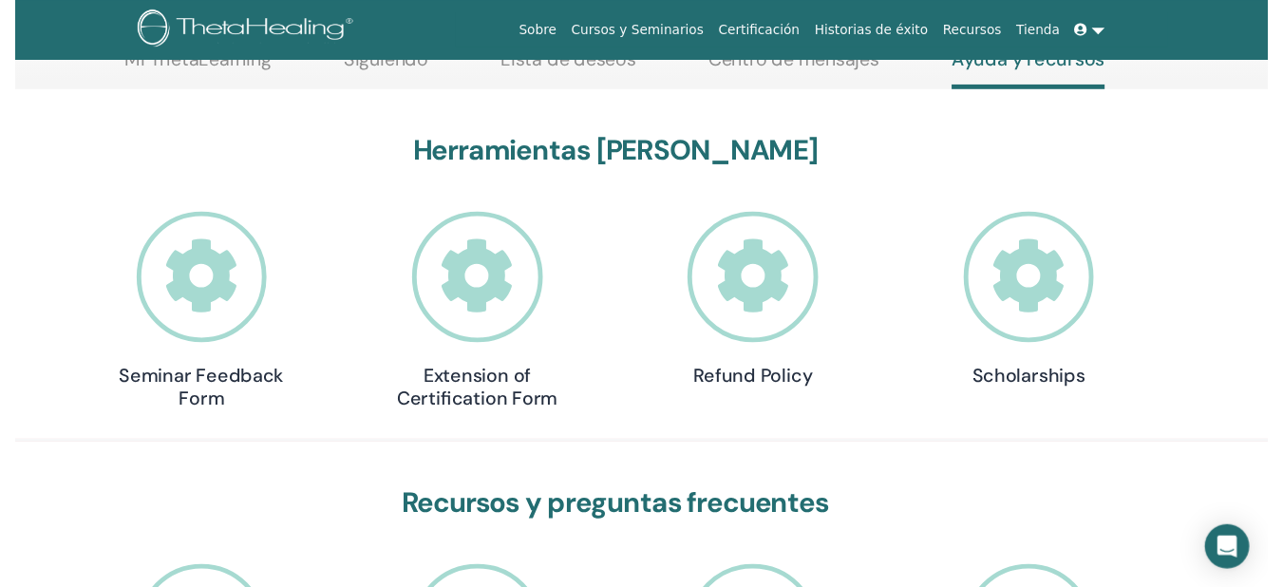
scroll to position [184, 0]
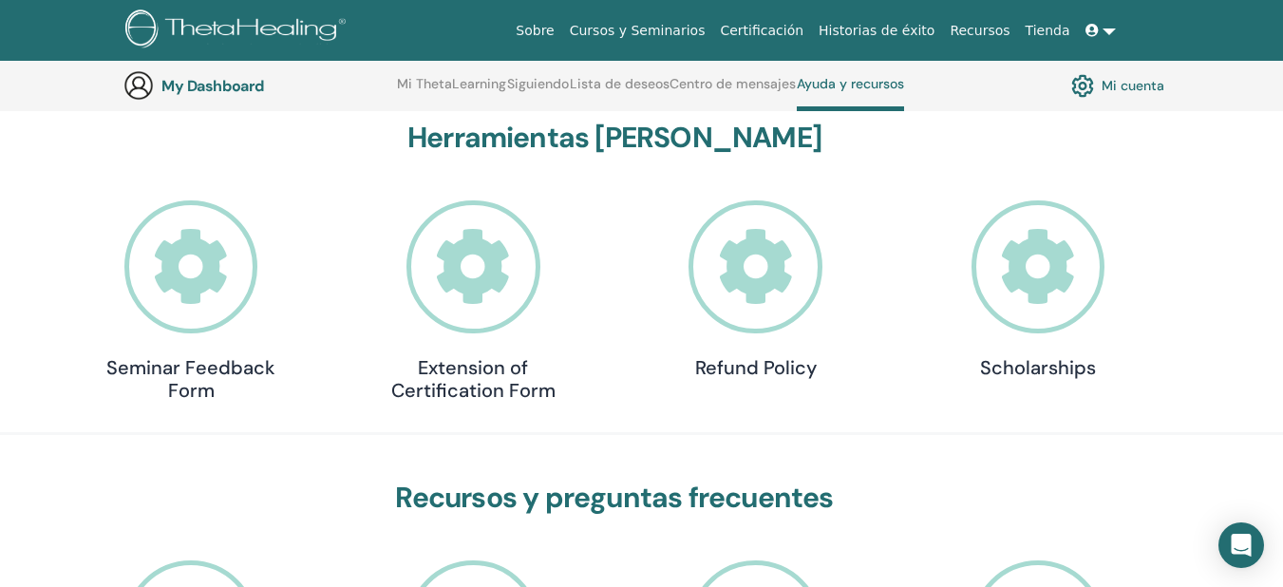
click at [516, 390] on h4 "Extension of Certification Form" at bounding box center [473, 379] width 190 height 46
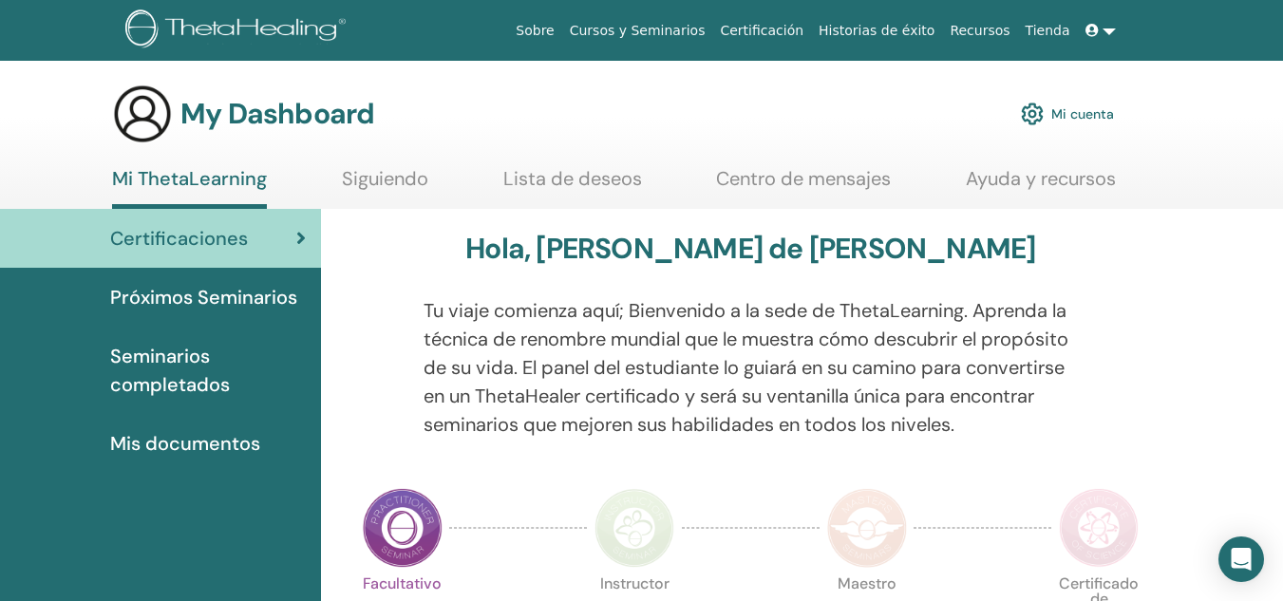
click at [1070, 112] on link "Mi cuenta" at bounding box center [1067, 114] width 93 height 42
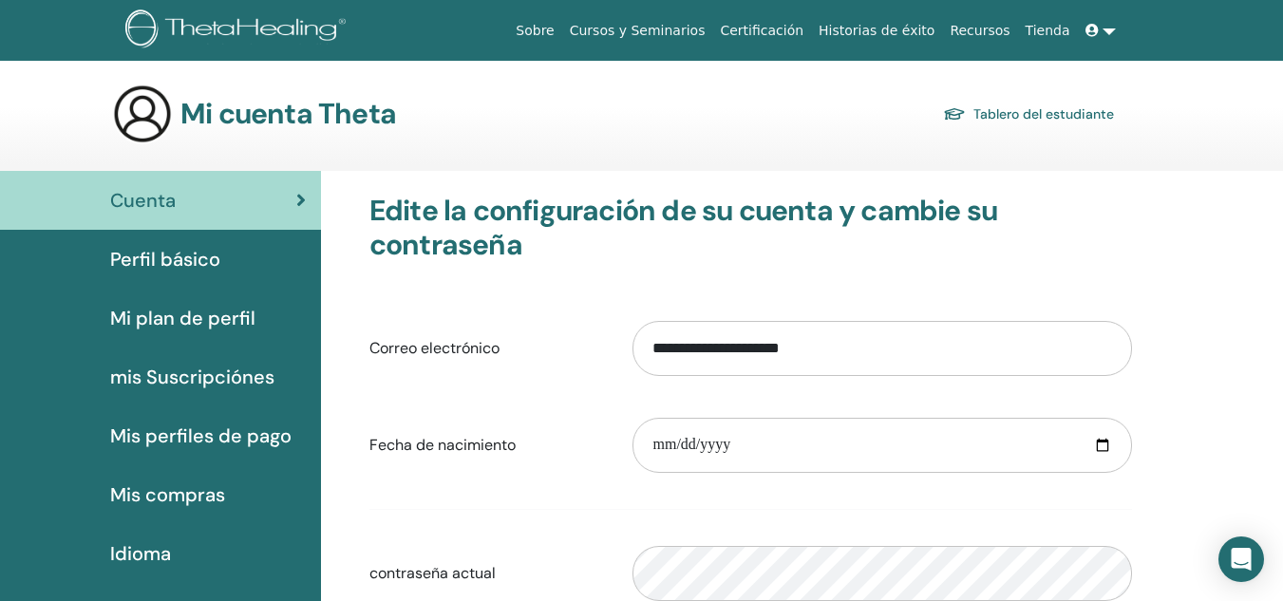
click at [218, 231] on link "Perfil básico" at bounding box center [160, 259] width 321 height 59
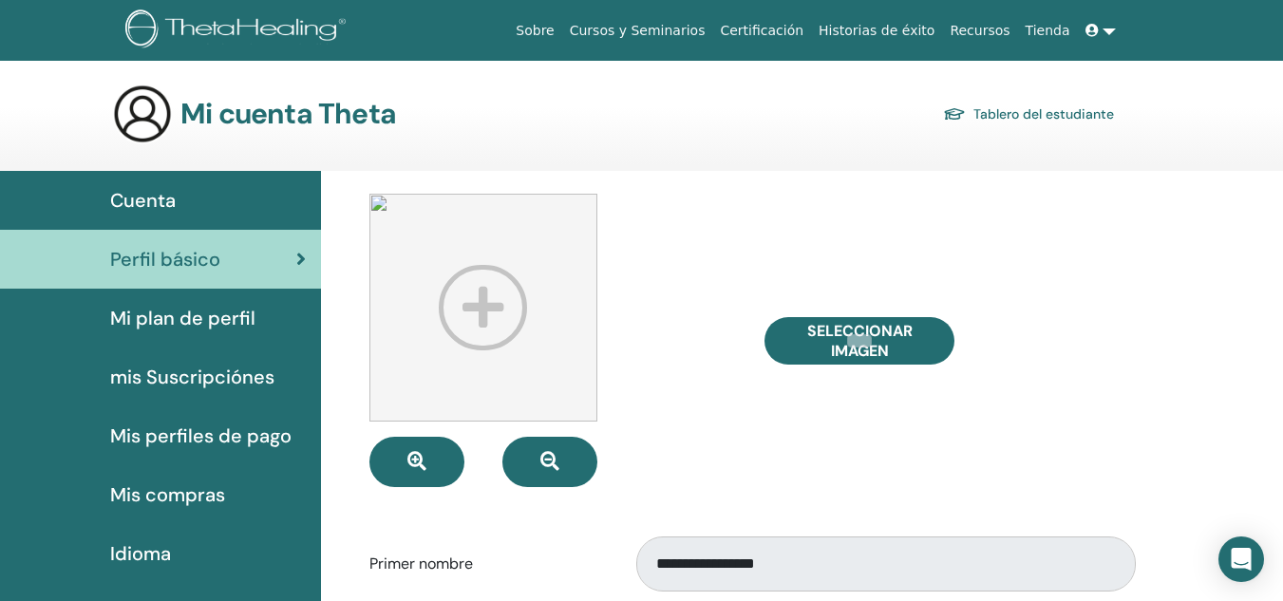
click at [1015, 103] on link "Tablero del estudiante" at bounding box center [1028, 114] width 171 height 27
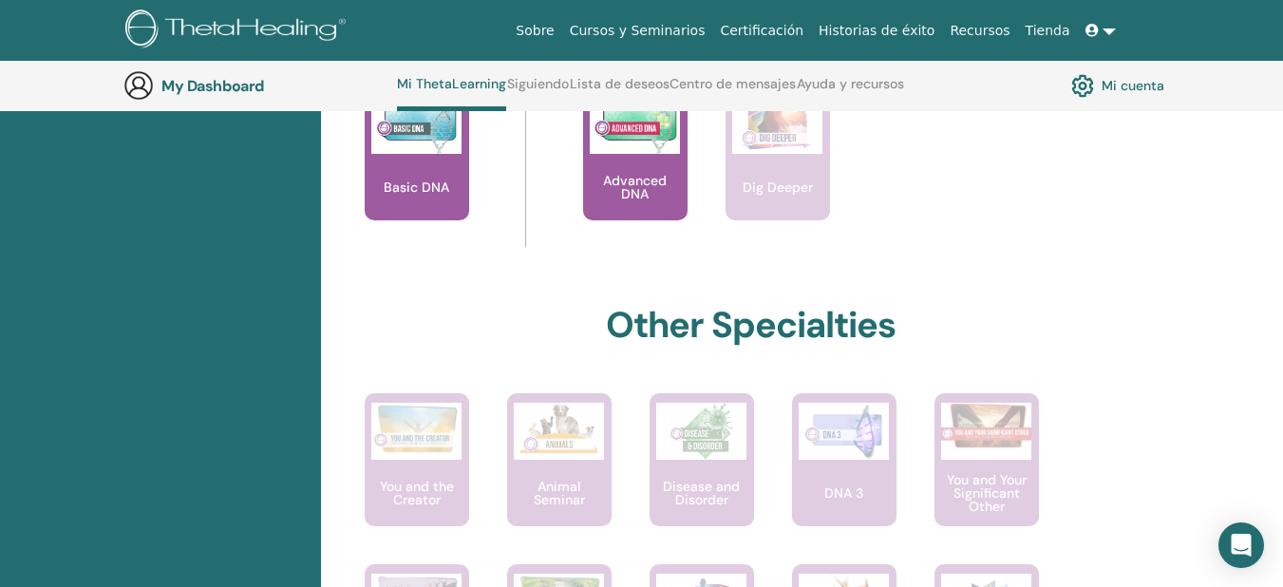
scroll to position [876, 0]
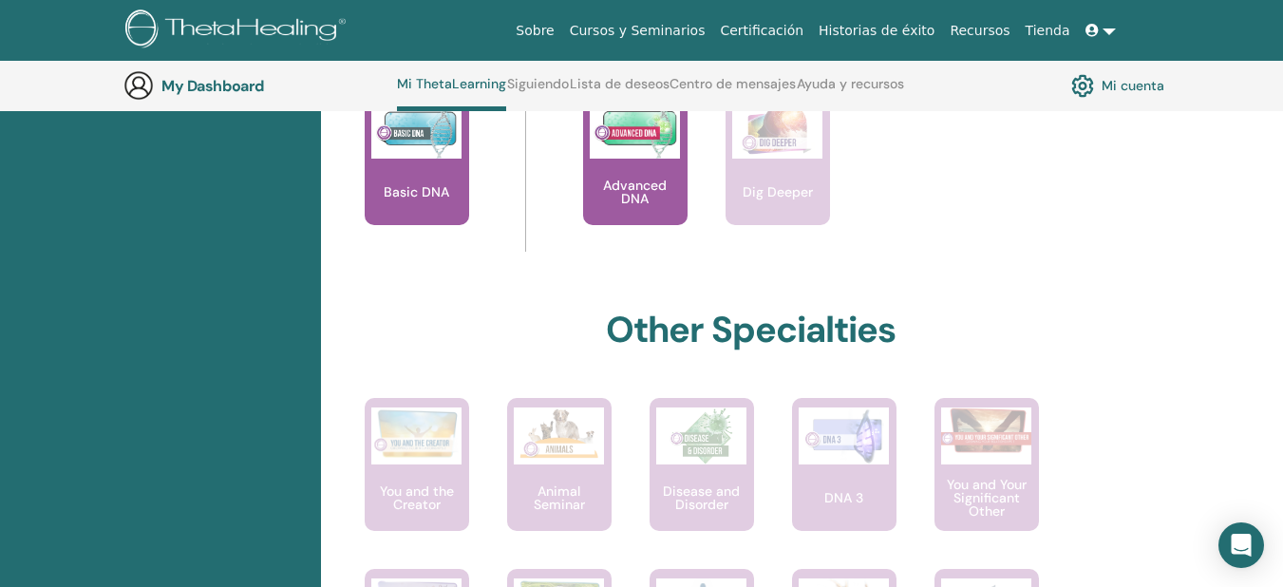
click at [396, 155] on img at bounding box center [416, 130] width 90 height 57
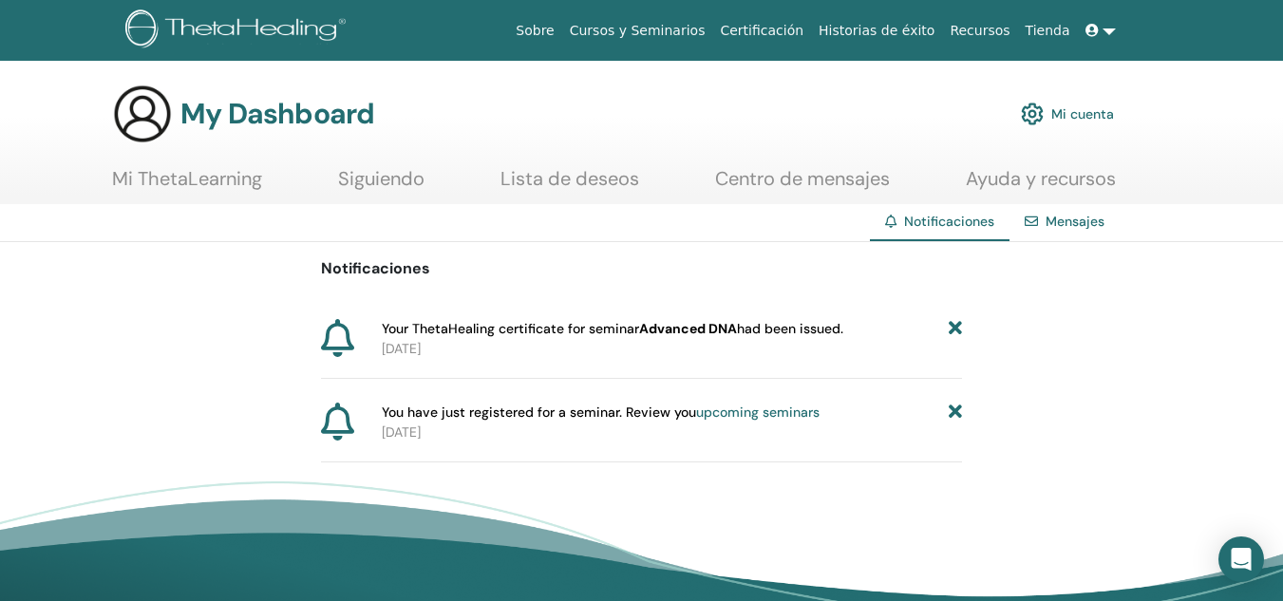
click at [1087, 220] on link "Mensajes" at bounding box center [1075, 221] width 59 height 17
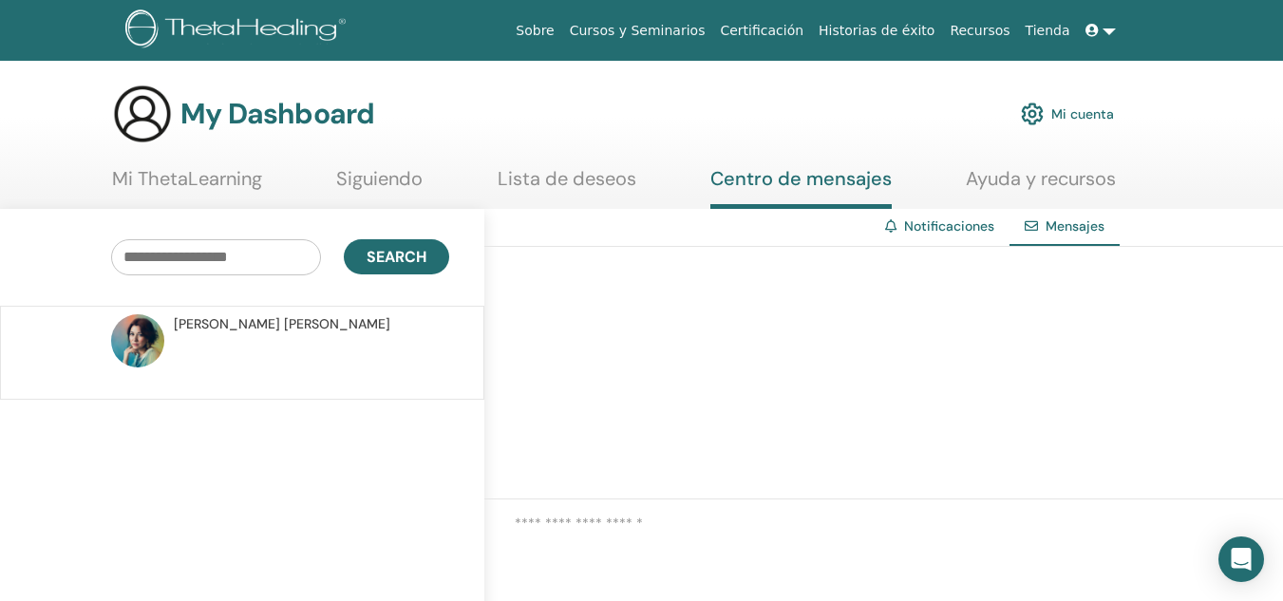
click at [1013, 170] on link "Ayuda y recursos" at bounding box center [1041, 185] width 150 height 37
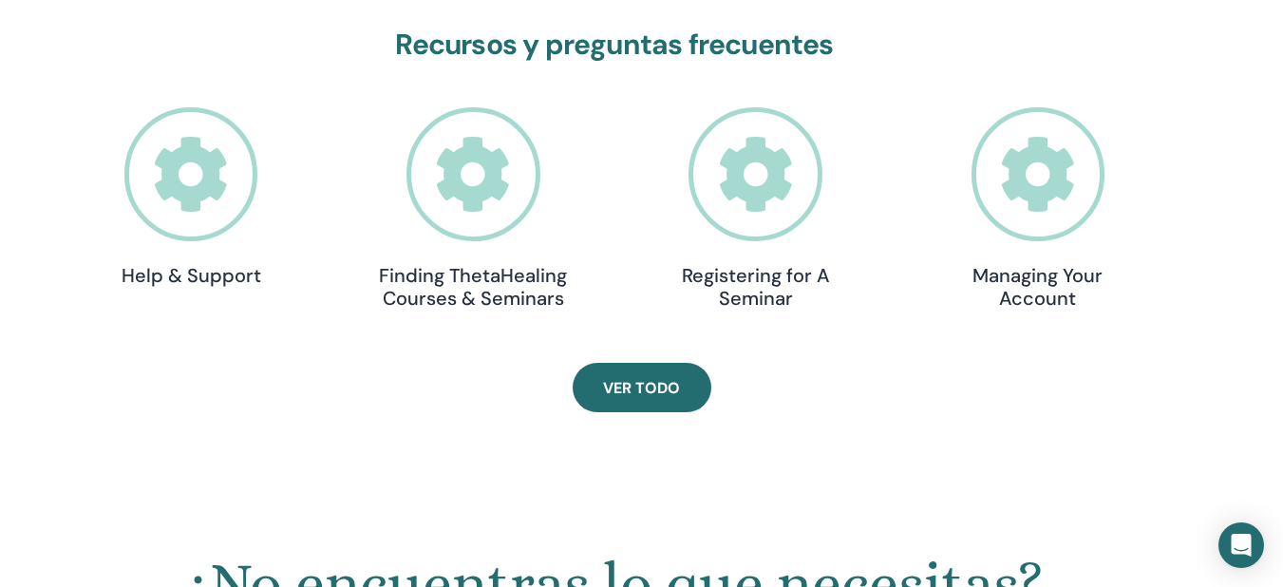
scroll to position [652, 0]
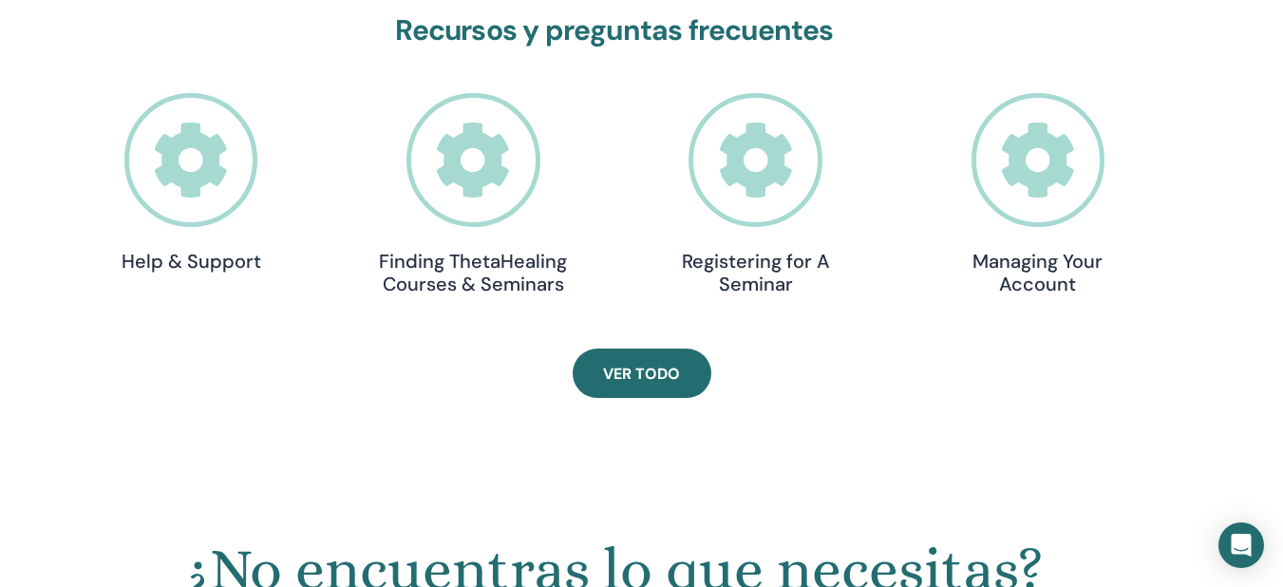
click at [195, 210] on icon at bounding box center [191, 160] width 134 height 134
